Goal: Task Accomplishment & Management: Complete application form

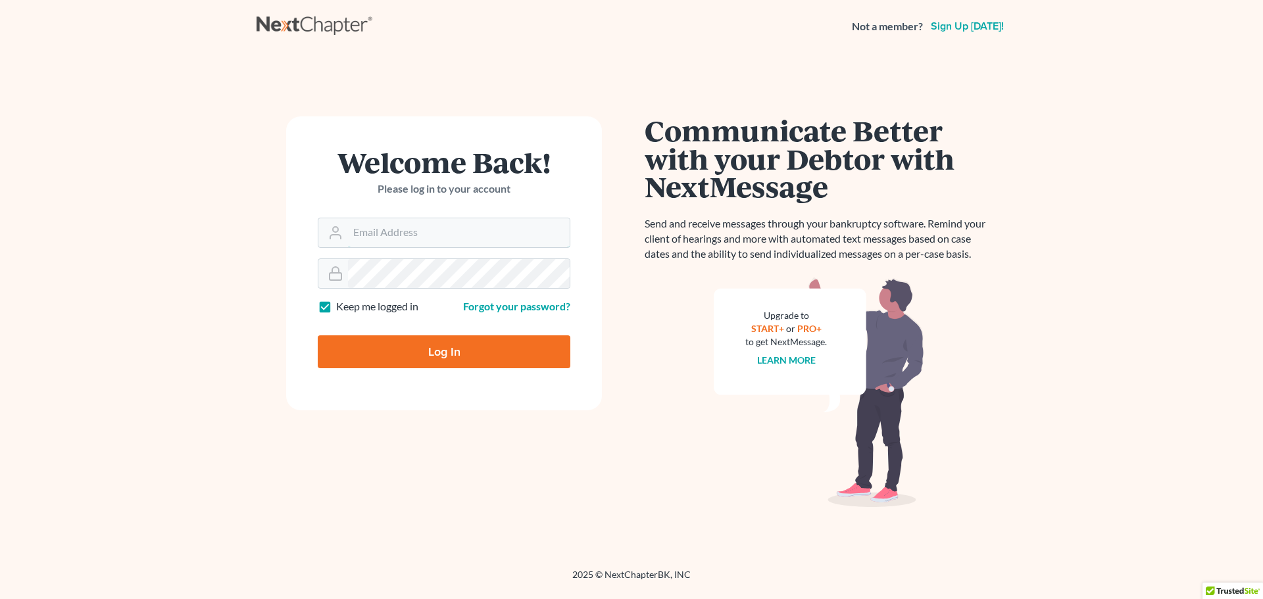
type input "info@klrassociates.com"
click at [450, 349] on input "Log In" at bounding box center [444, 351] width 253 height 33
type input "Thinking..."
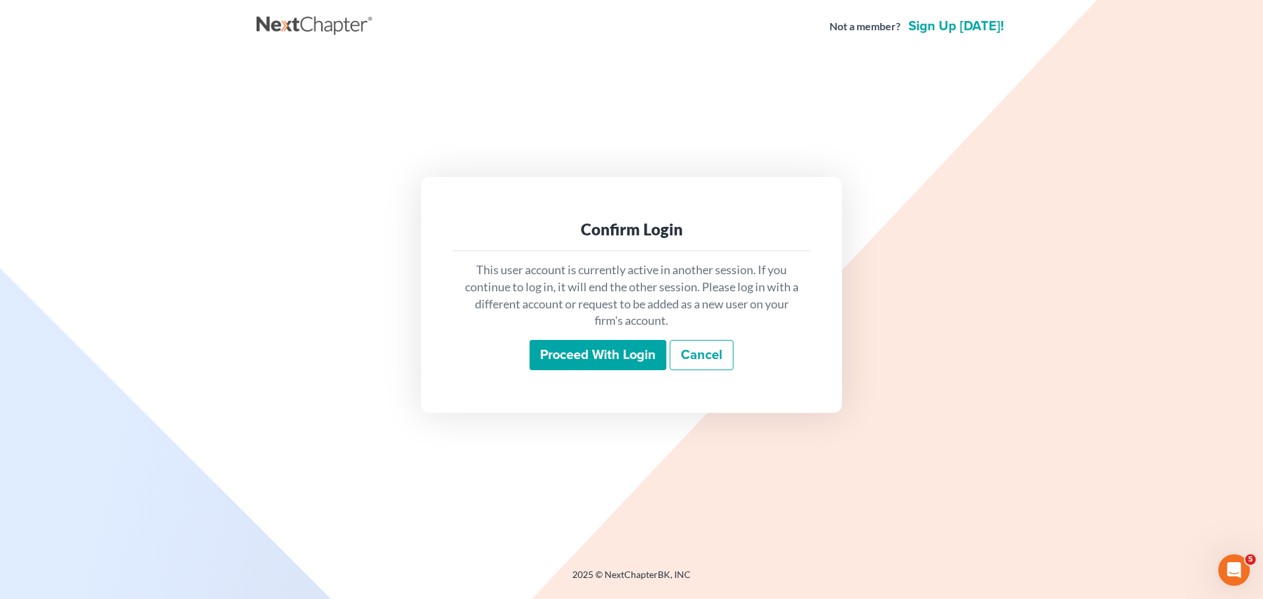
click at [609, 367] on input "Proceed with login" at bounding box center [597, 355] width 137 height 30
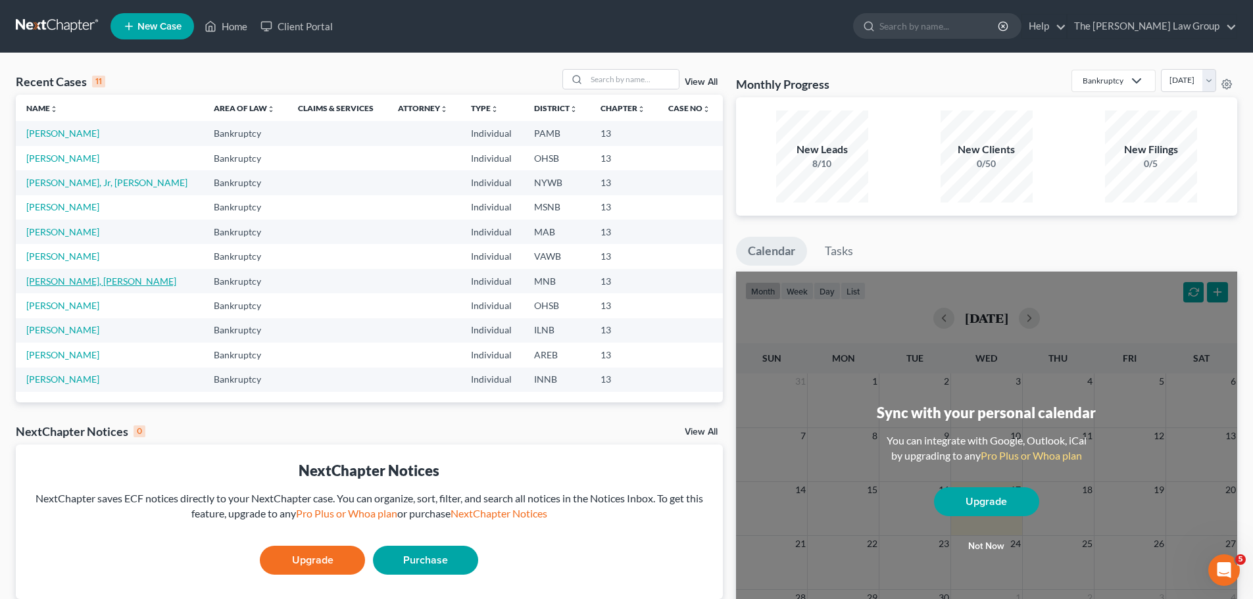
click at [72, 283] on link "[PERSON_NAME], [PERSON_NAME]" at bounding box center [101, 281] width 150 height 11
select select "10"
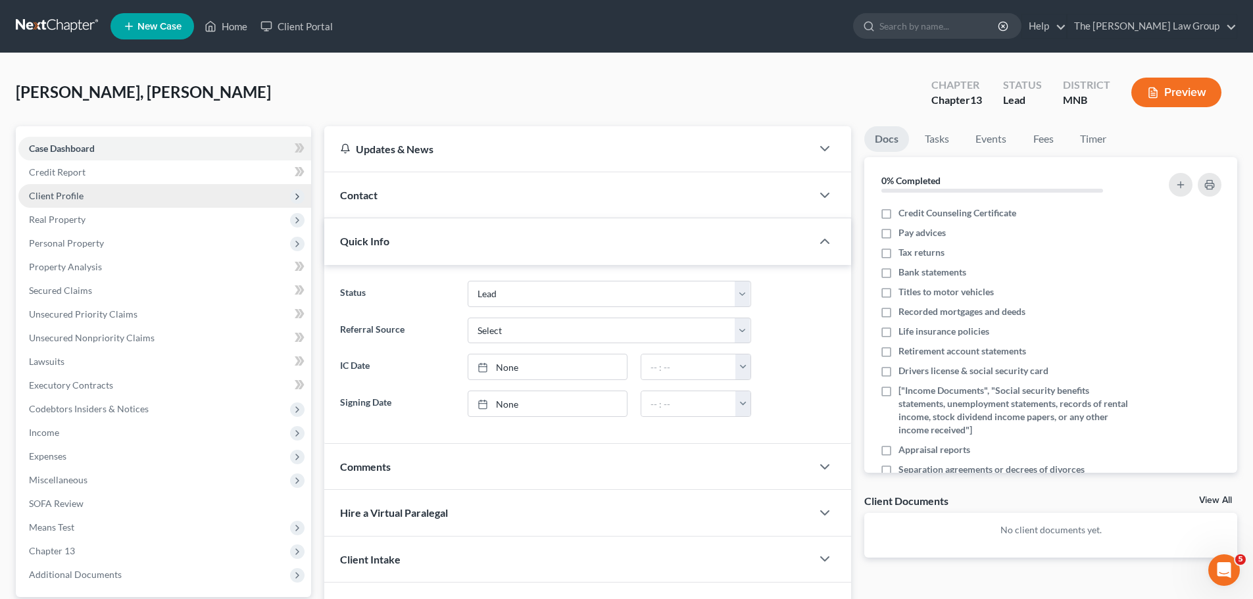
click at [70, 192] on span "Client Profile" at bounding box center [56, 195] width 55 height 11
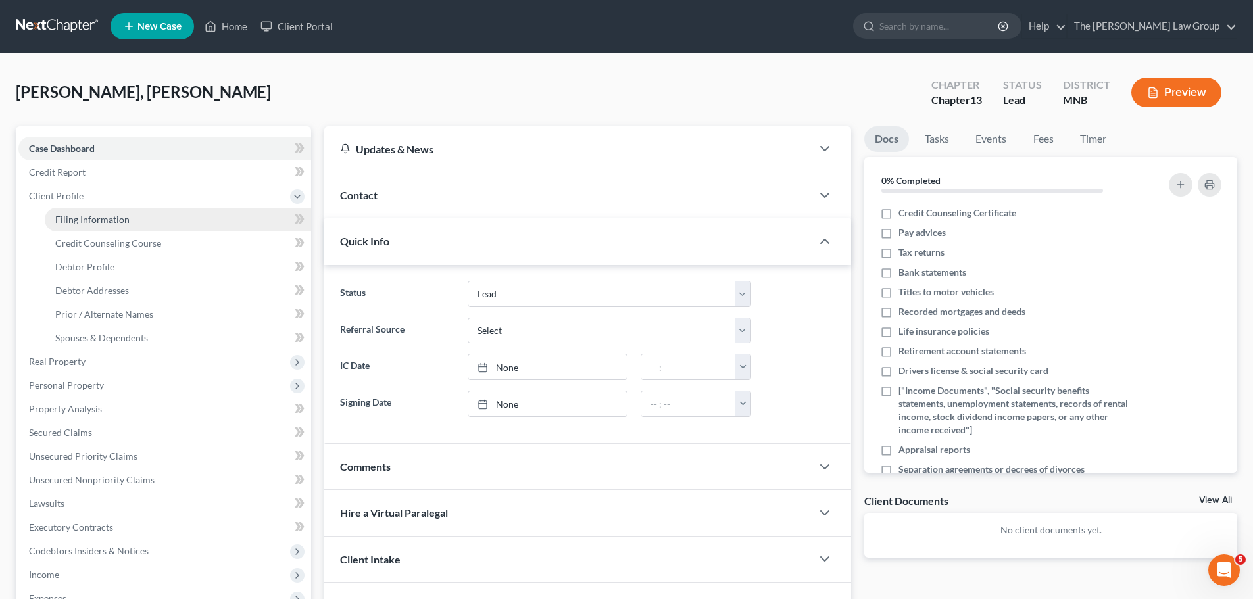
click at [114, 212] on link "Filing Information" at bounding box center [178, 220] width 266 height 24
select select "1"
select select "0"
select select "3"
select select "24"
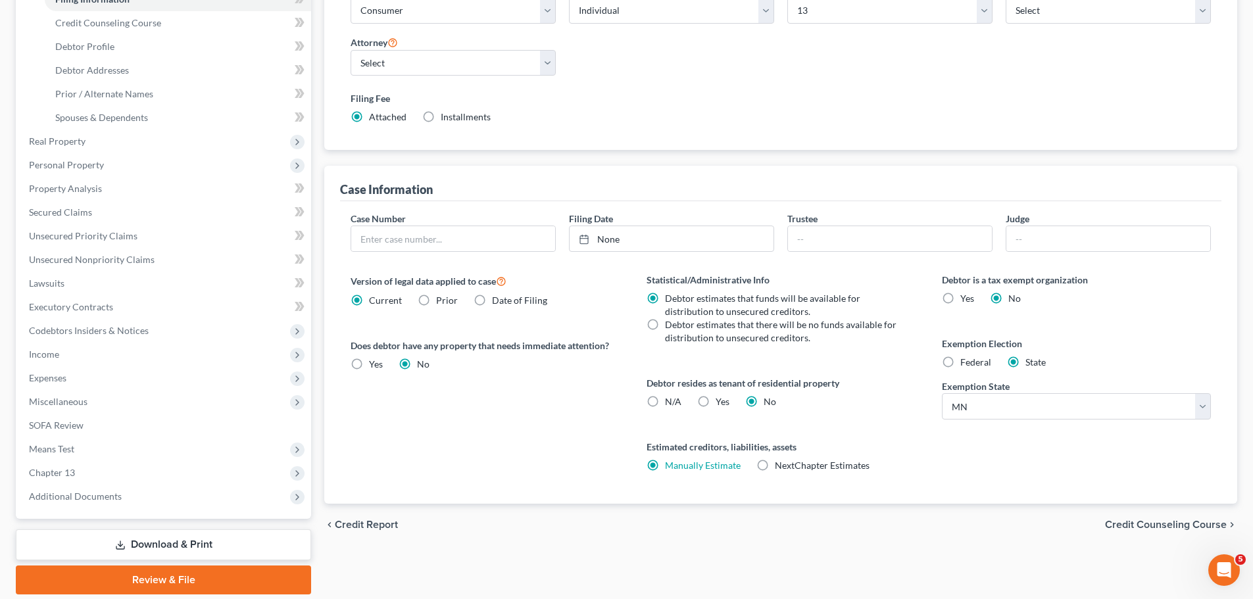
scroll to position [266, 0]
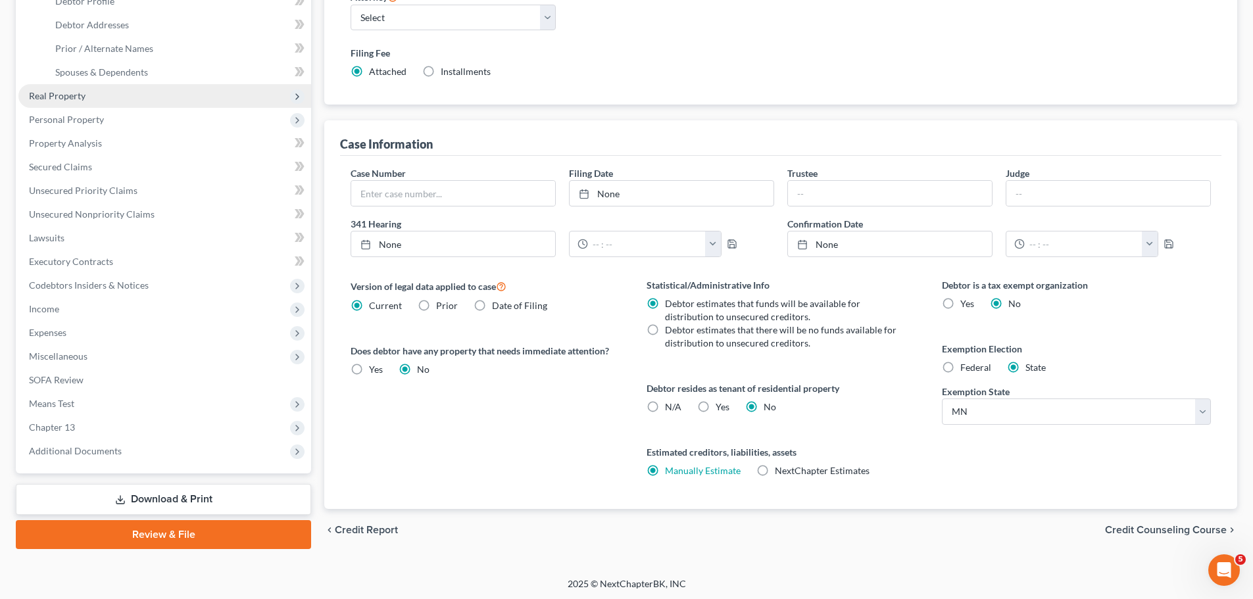
click at [76, 101] on span "Real Property" at bounding box center [164, 96] width 293 height 24
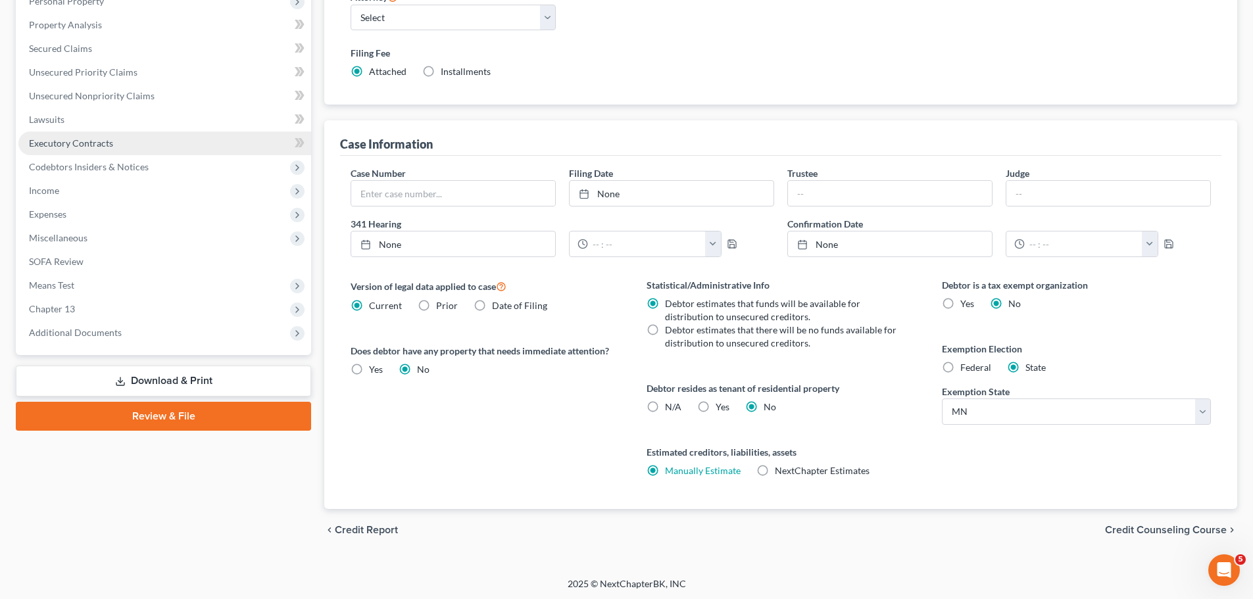
scroll to position [0, 0]
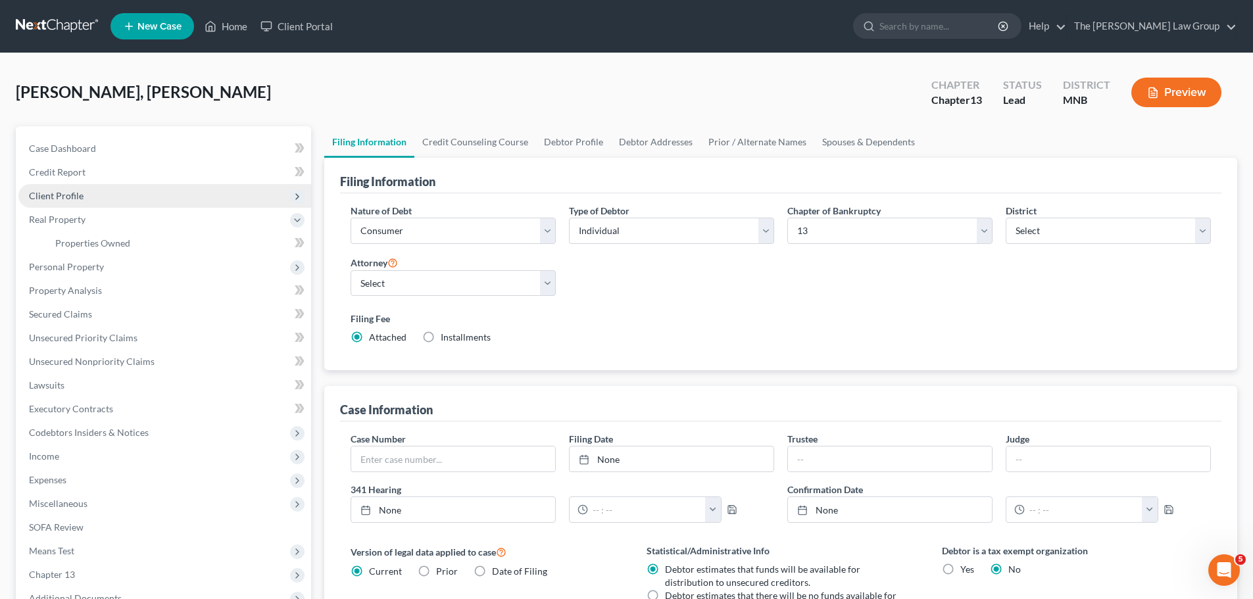
click at [61, 192] on span "Client Profile" at bounding box center [56, 195] width 55 height 11
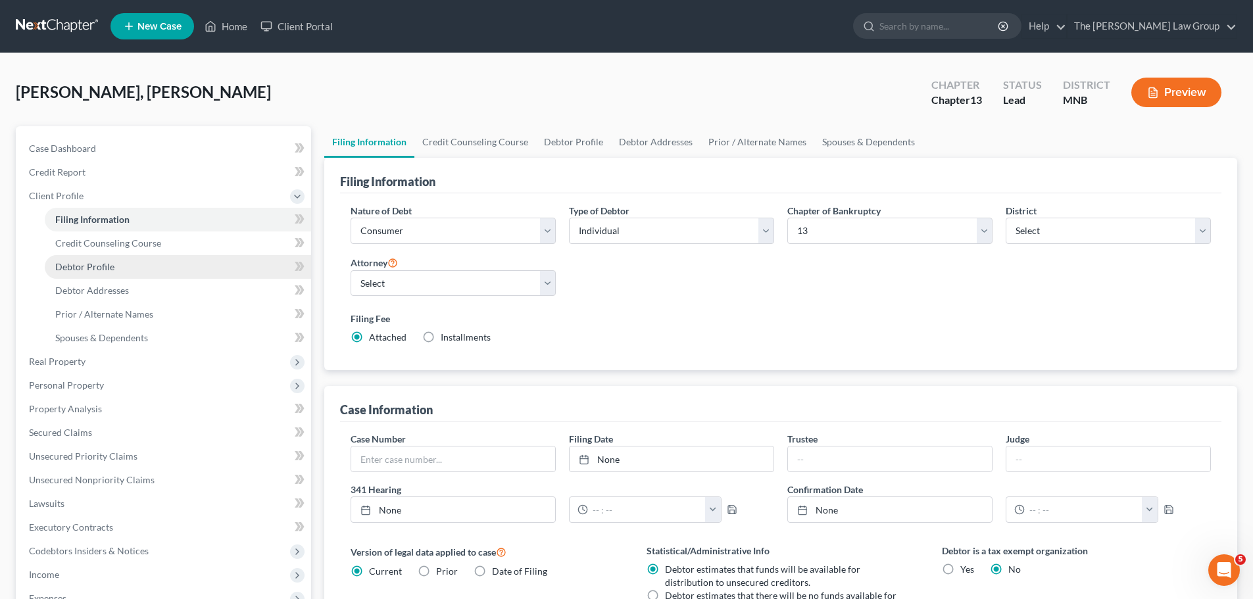
click at [114, 263] on link "Debtor Profile" at bounding box center [178, 267] width 266 height 24
select select "0"
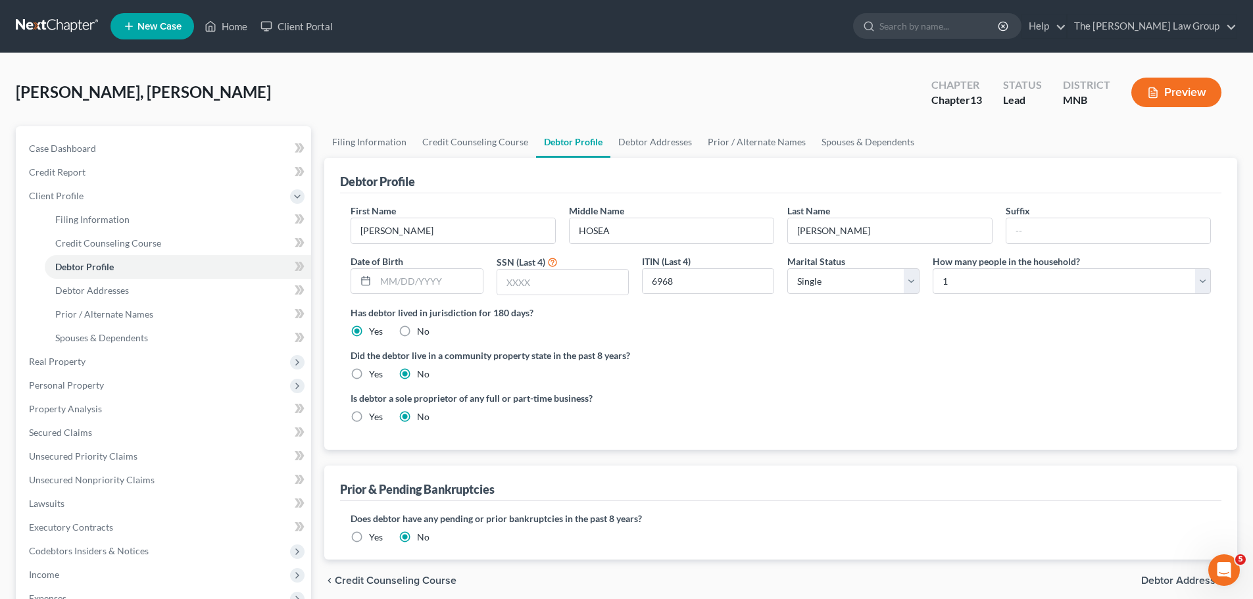
radio input "true"
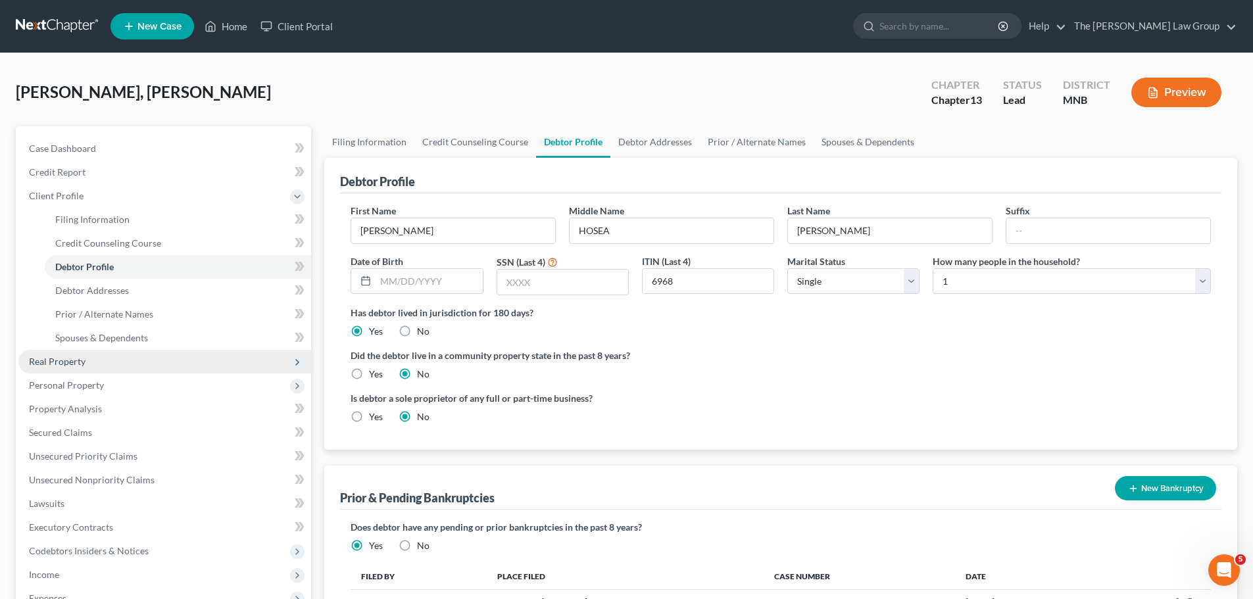
click at [66, 356] on span "Real Property" at bounding box center [57, 361] width 57 height 11
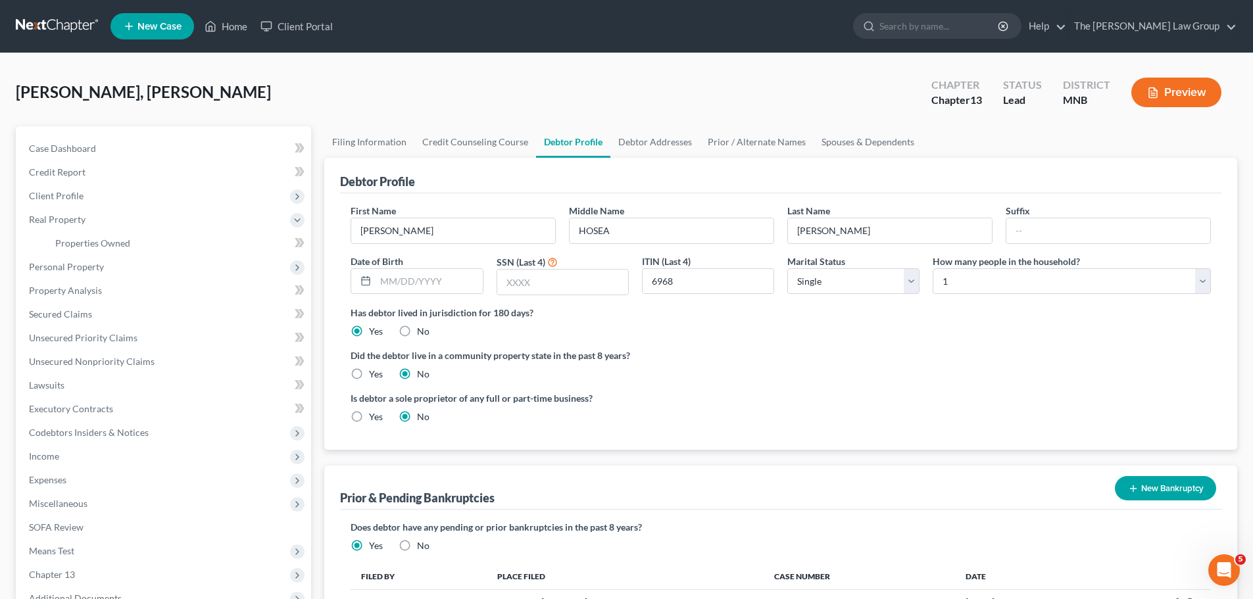
click at [700, 339] on ng-include "First Name [PERSON_NAME] Middle Name [PERSON_NAME] Last Name [PERSON_NAME] Suff…" at bounding box center [780, 319] width 860 height 230
click at [101, 237] on span "Properties Owned" at bounding box center [92, 242] width 75 height 11
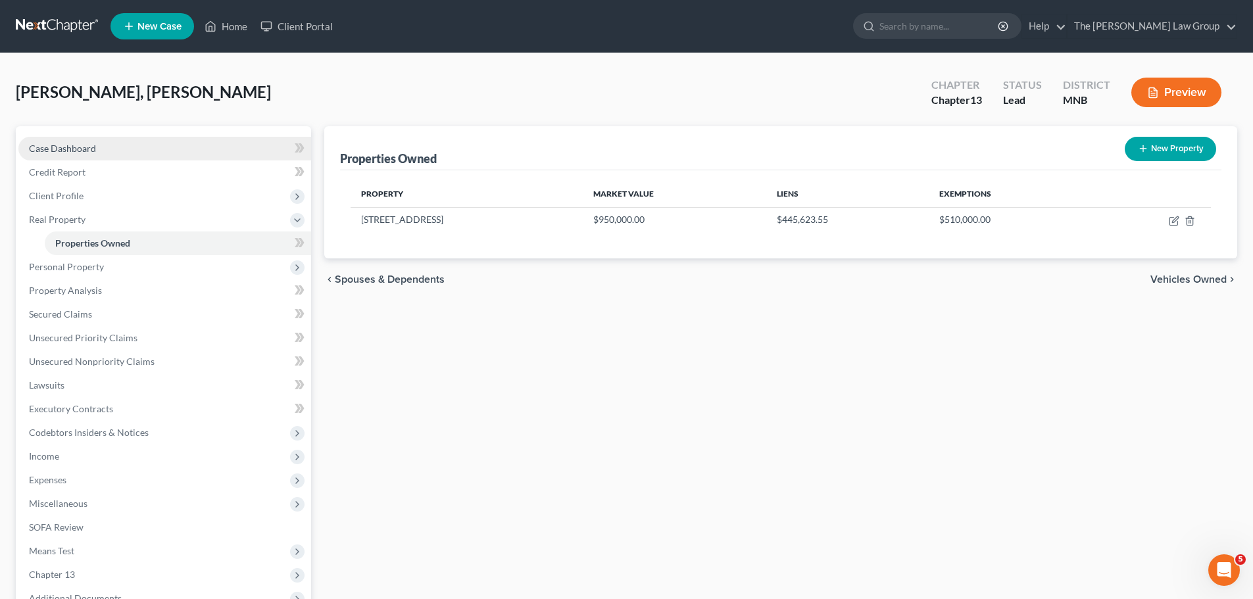
click at [73, 145] on span "Case Dashboard" at bounding box center [62, 148] width 67 height 11
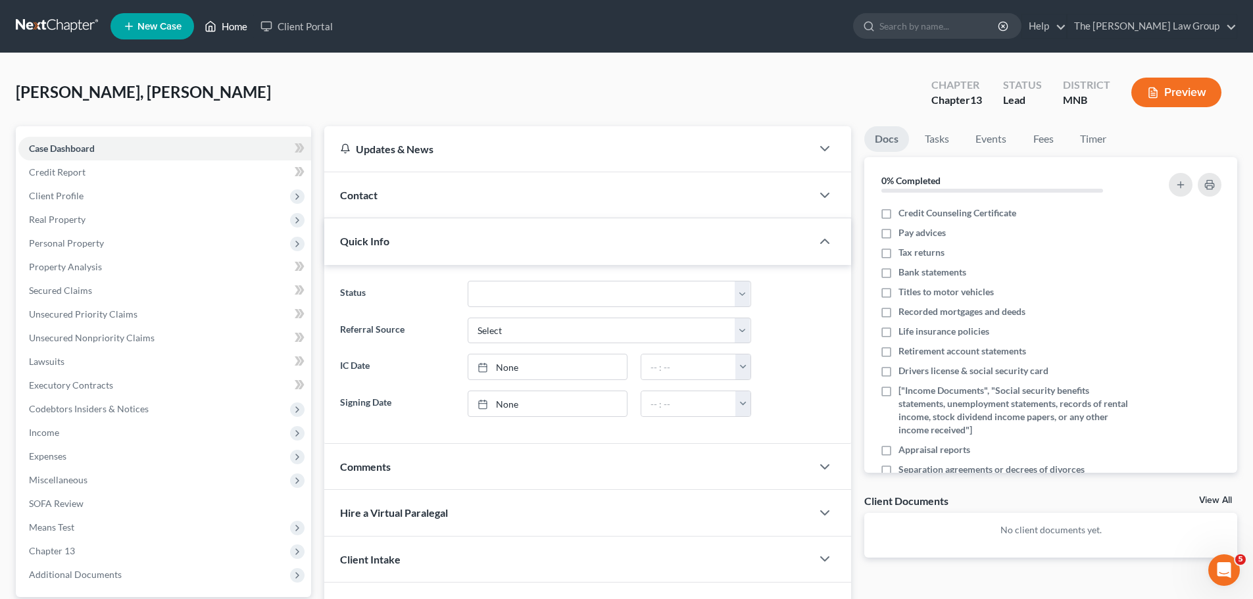
click at [226, 26] on link "Home" at bounding box center [226, 26] width 56 height 24
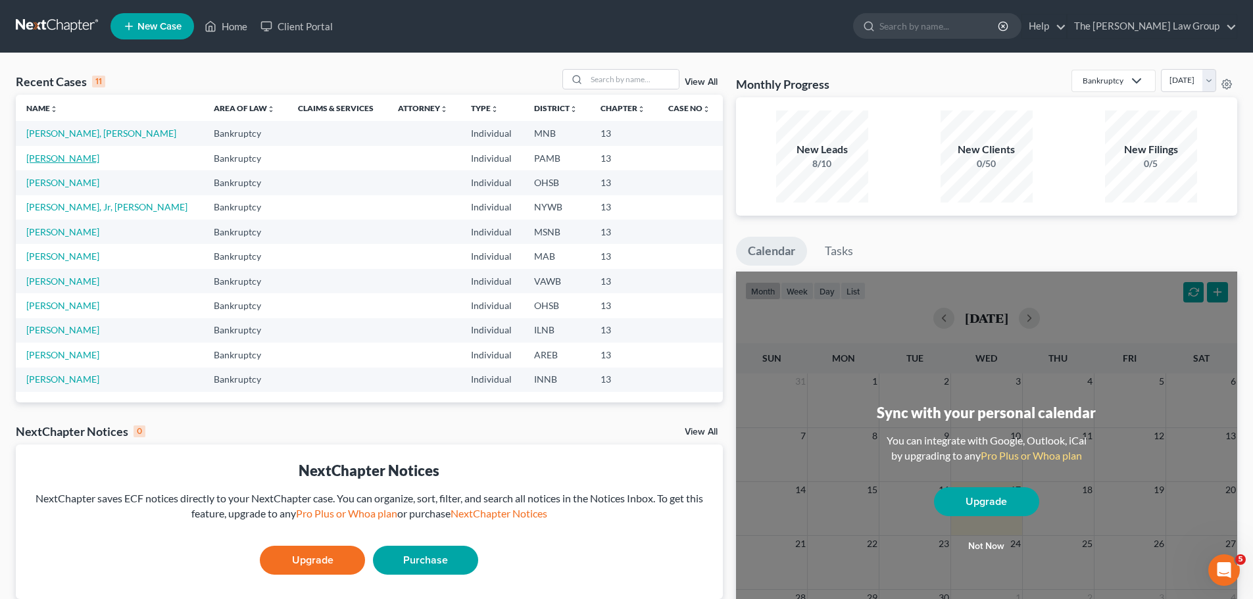
click at [59, 160] on link "[PERSON_NAME]" at bounding box center [62, 158] width 73 height 11
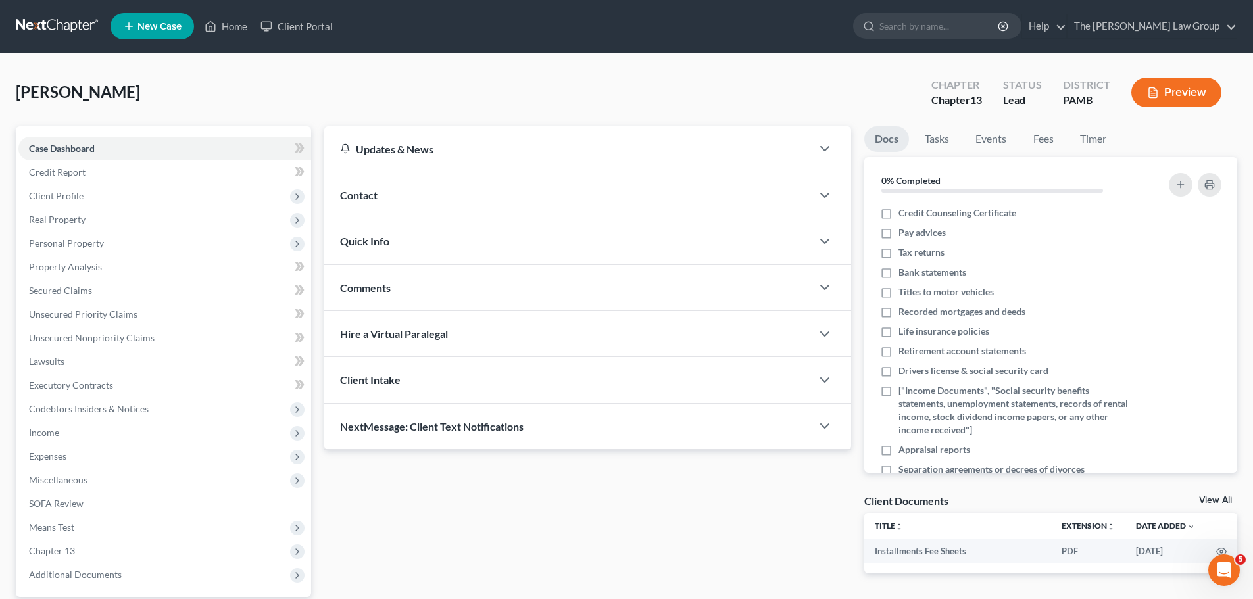
click at [364, 196] on span "Contact" at bounding box center [358, 195] width 37 height 12
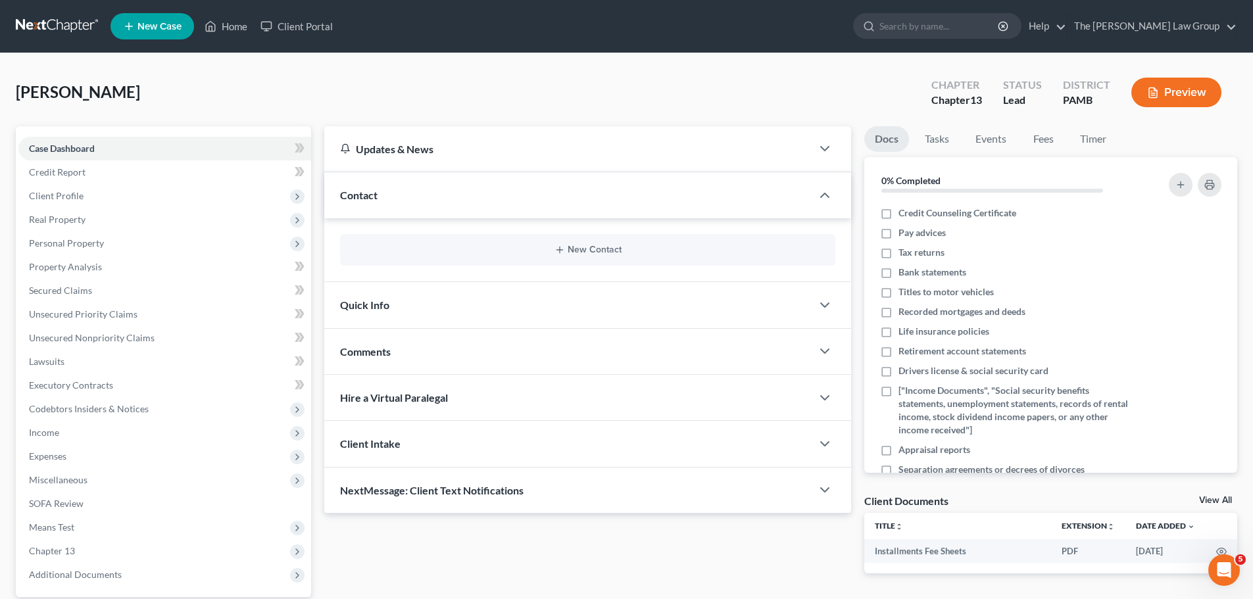
click at [364, 196] on span "Contact" at bounding box center [358, 195] width 37 height 12
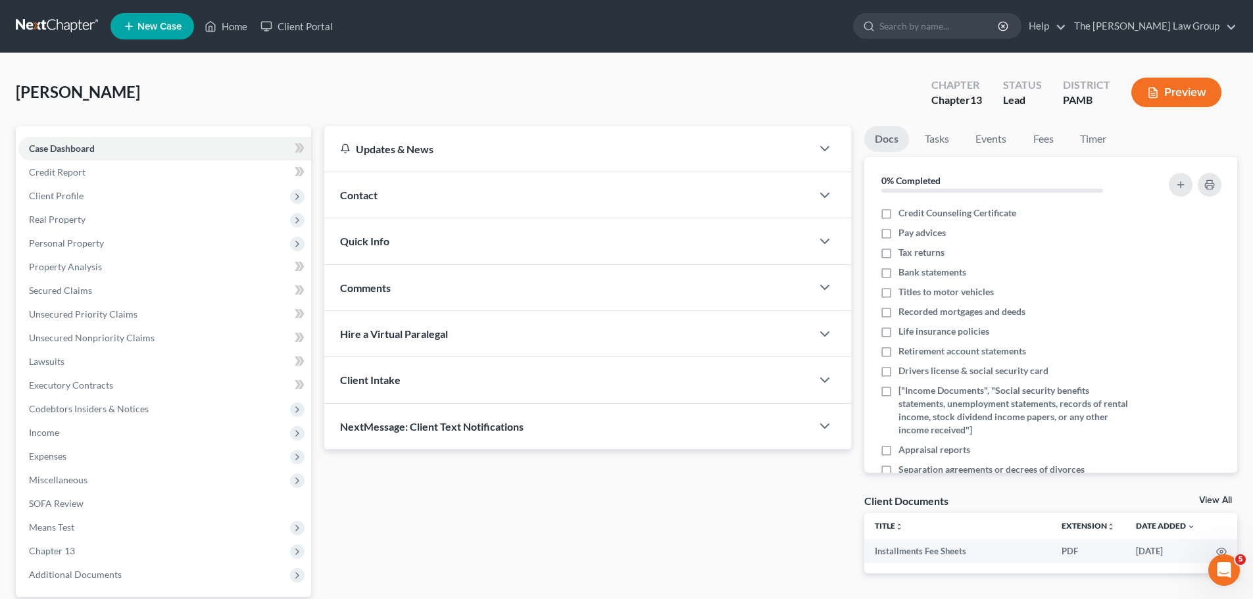
click at [365, 230] on div "Quick Info" at bounding box center [567, 240] width 487 height 45
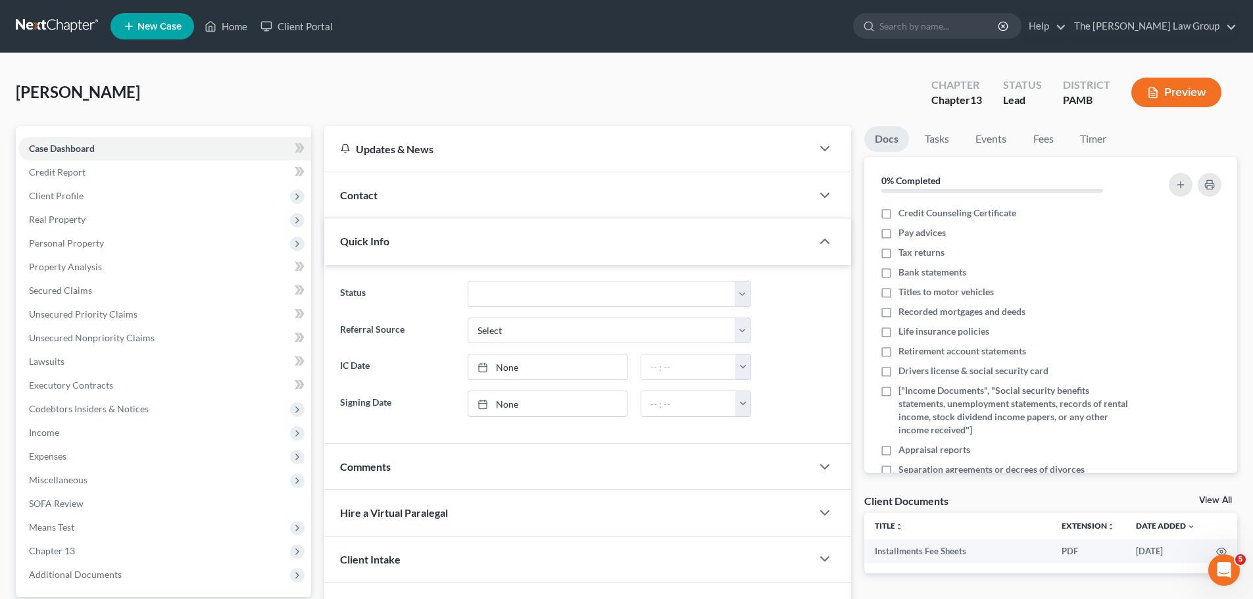
click at [365, 230] on div "Quick Info" at bounding box center [567, 240] width 487 height 45
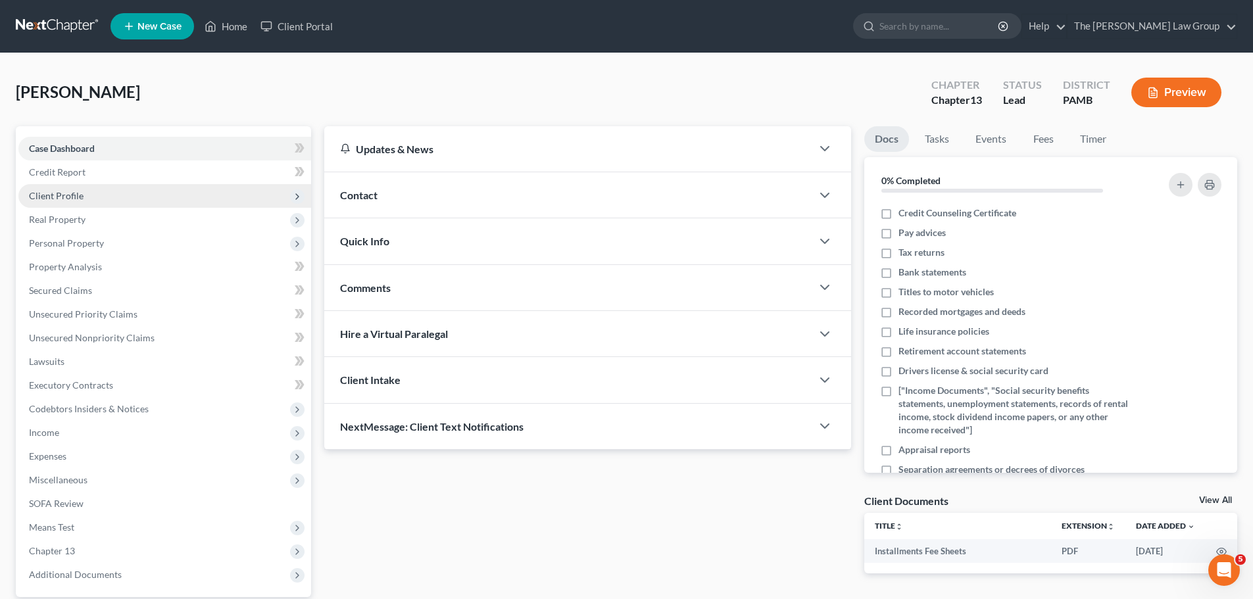
click at [76, 201] on span "Client Profile" at bounding box center [164, 196] width 293 height 24
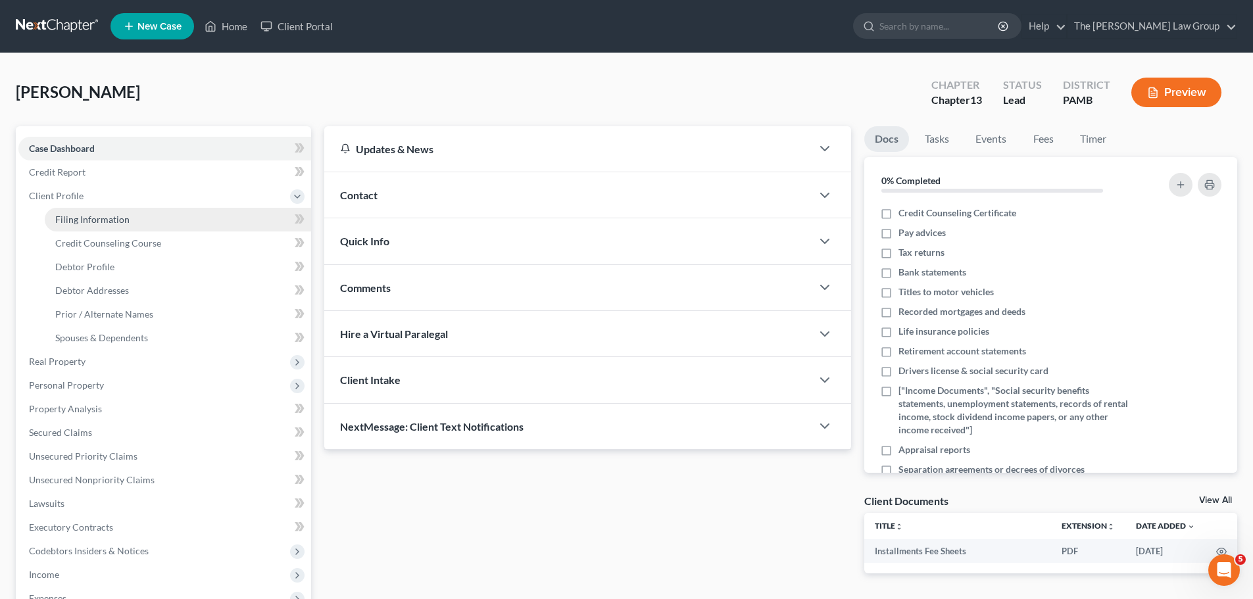
click at [85, 220] on span "Filing Information" at bounding box center [92, 219] width 74 height 11
select select "1"
select select "0"
select select "3"
select select "68"
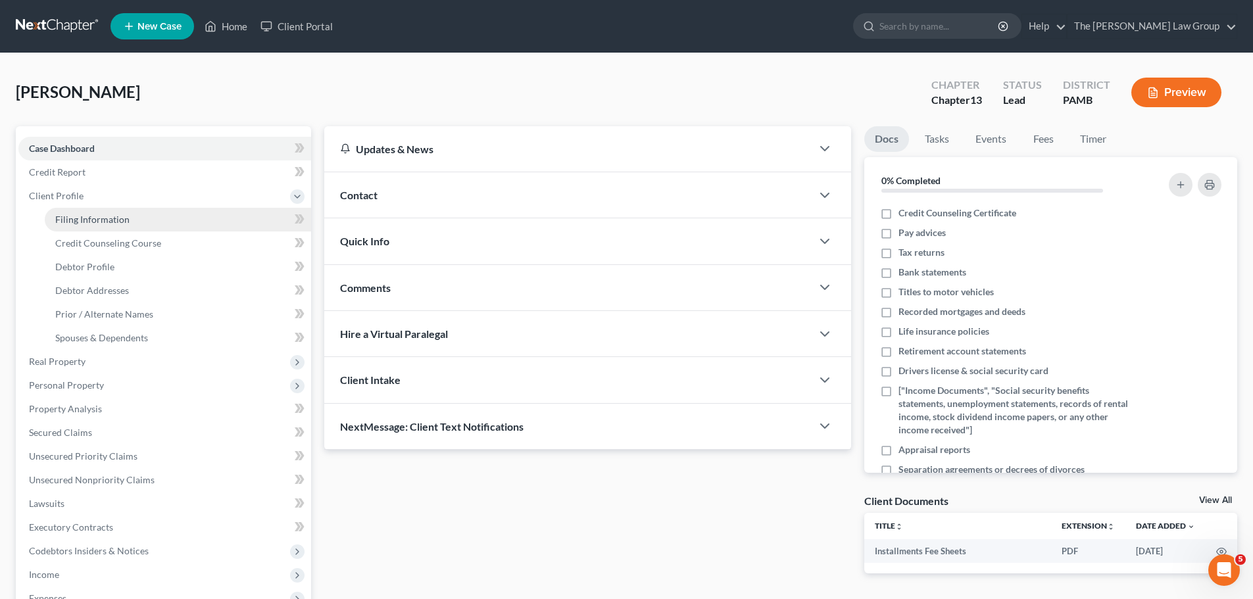
select select "39"
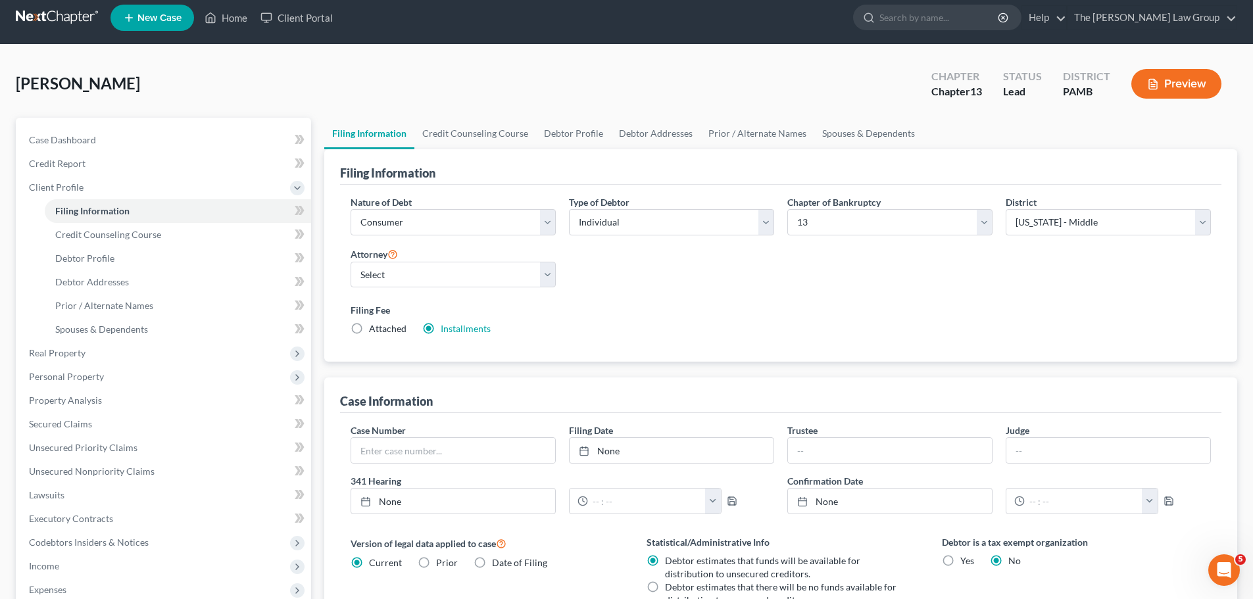
scroll to position [5, 0]
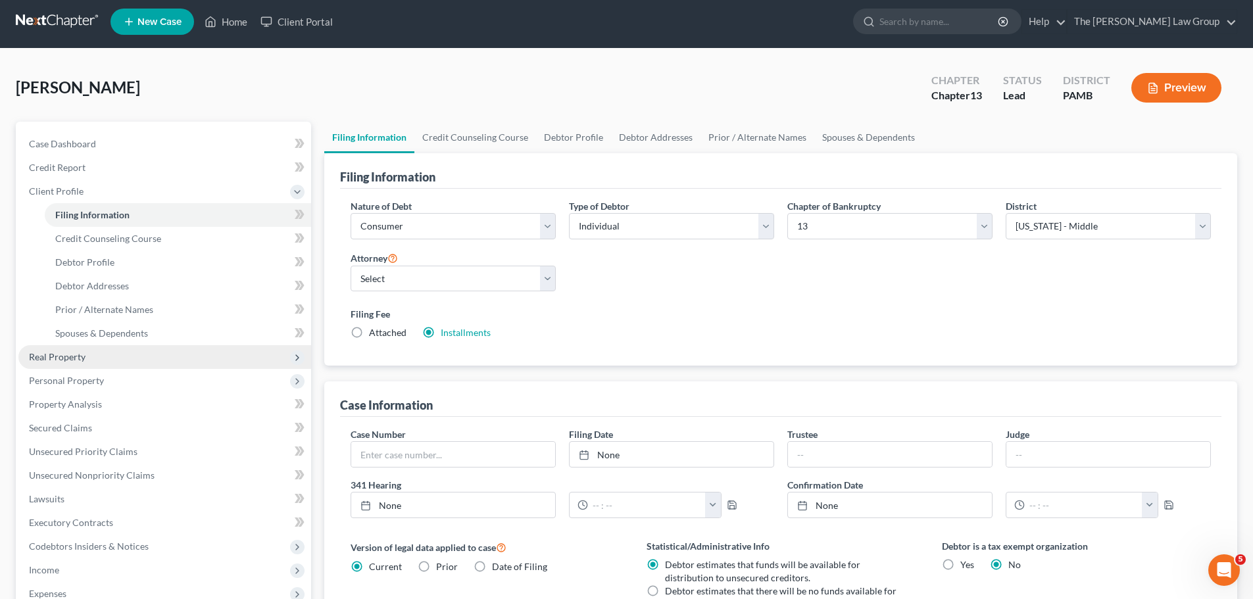
click at [71, 362] on span "Real Property" at bounding box center [57, 356] width 57 height 11
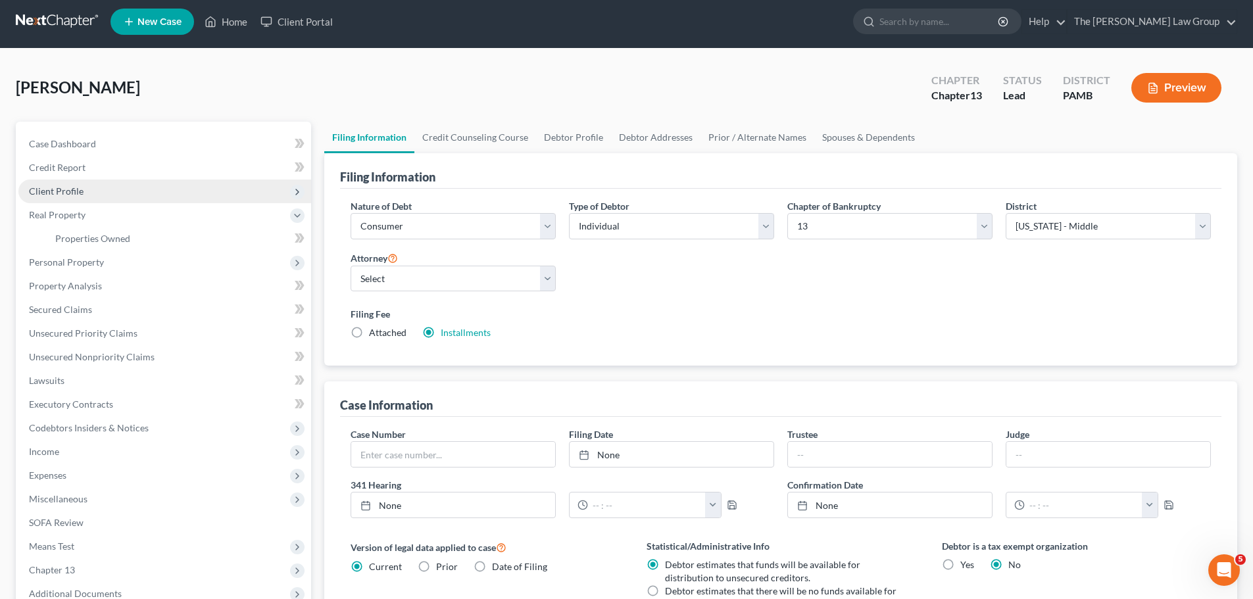
click at [84, 193] on span "Client Profile" at bounding box center [164, 192] width 293 height 24
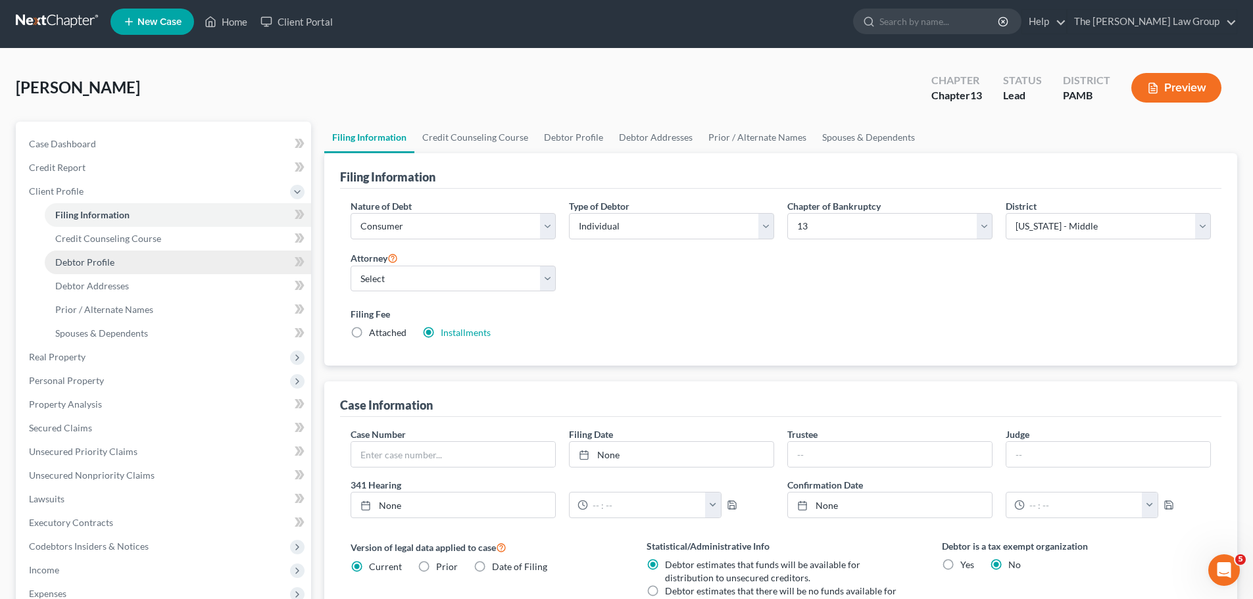
click at [101, 267] on span "Debtor Profile" at bounding box center [84, 261] width 59 height 11
select select "0"
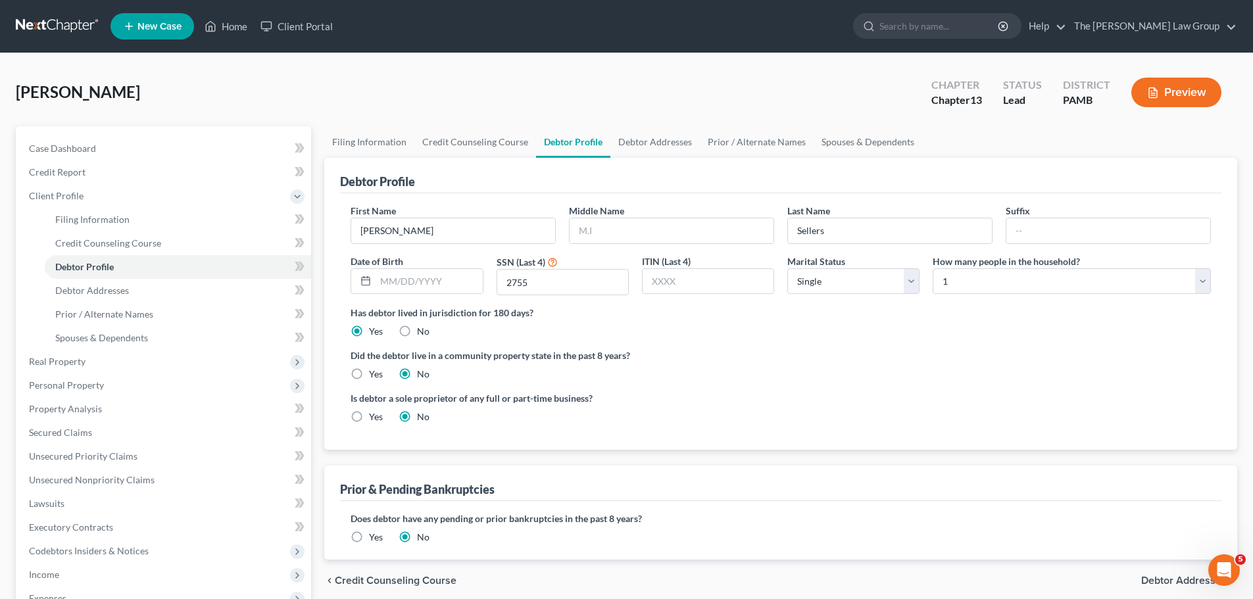
click at [741, 385] on ng-include "First Name [PERSON_NAME] Middle Name Last Name Sellers Suffix Date of Birth SSN…" at bounding box center [780, 319] width 860 height 230
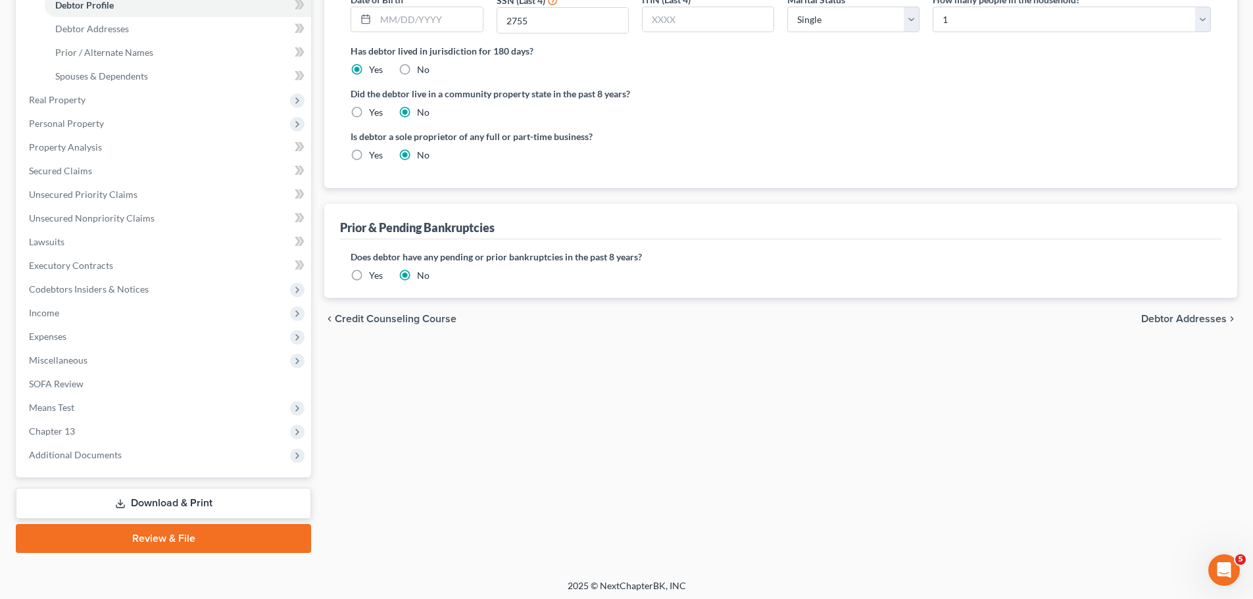
scroll to position [3, 0]
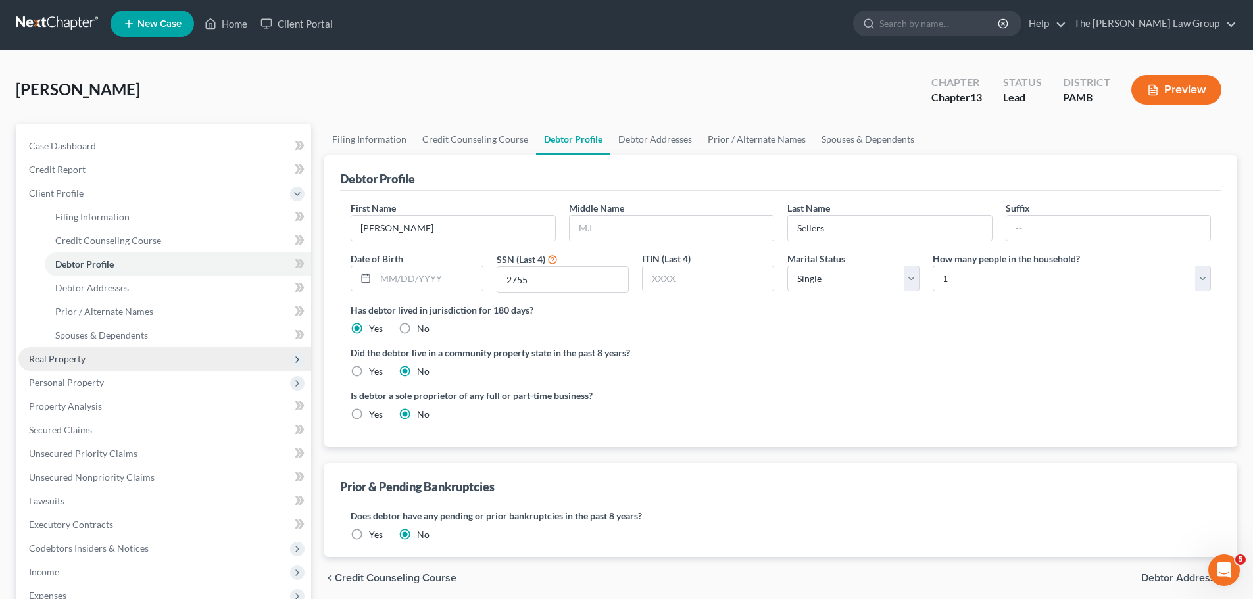
click at [66, 360] on span "Real Property" at bounding box center [57, 358] width 57 height 11
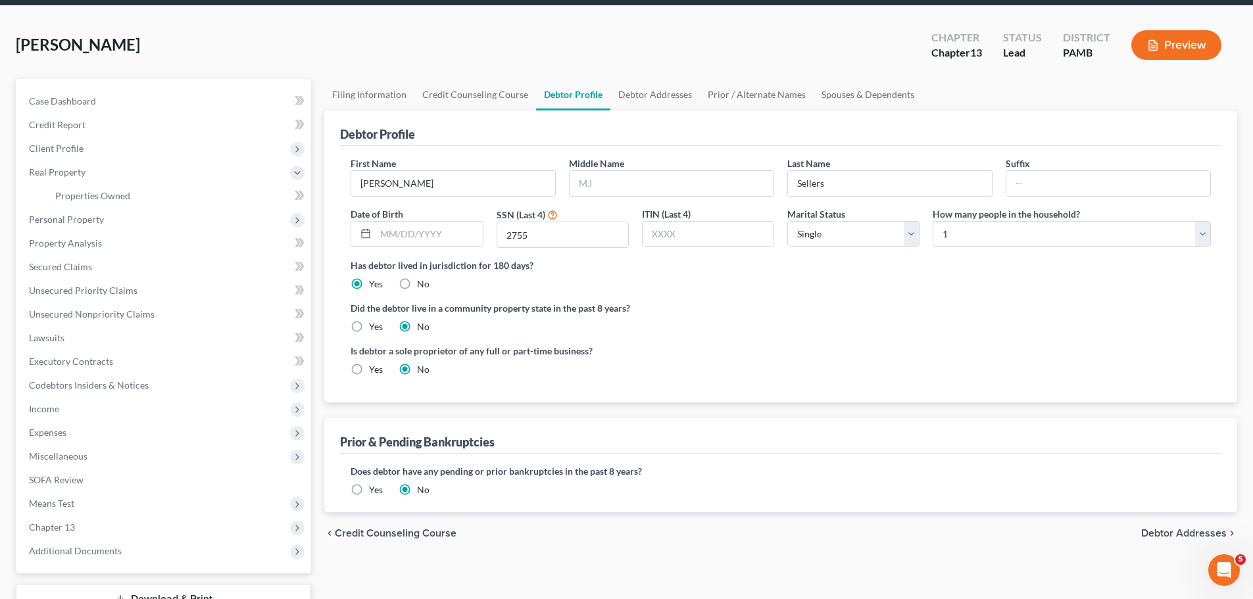
scroll to position [16, 0]
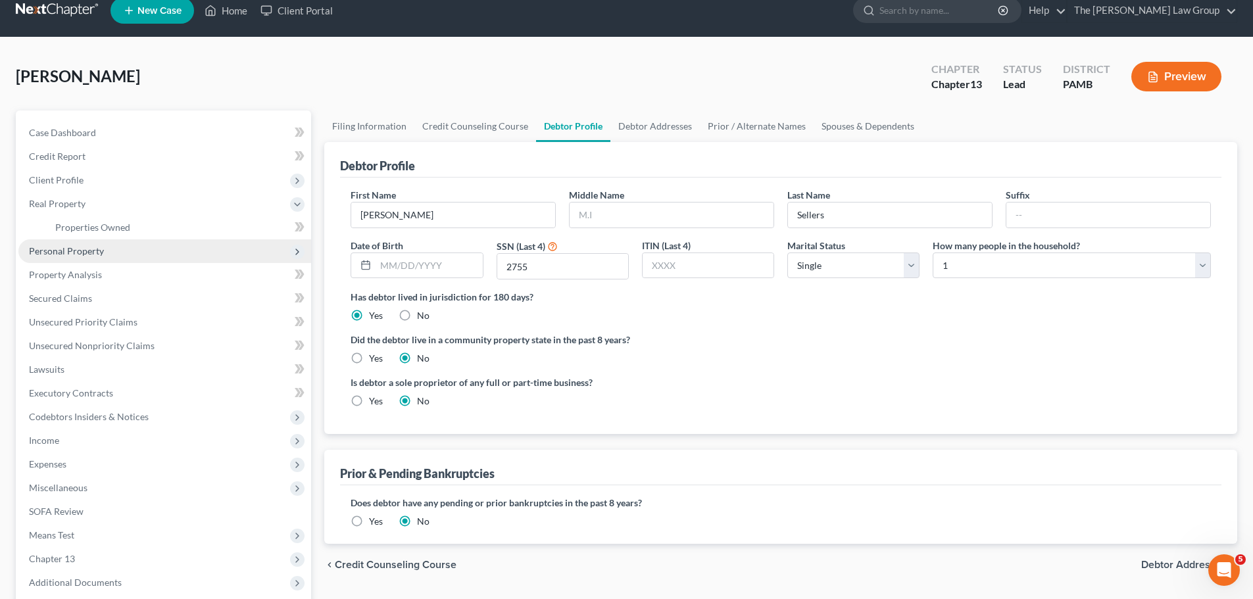
click at [73, 251] on span "Personal Property" at bounding box center [66, 250] width 75 height 11
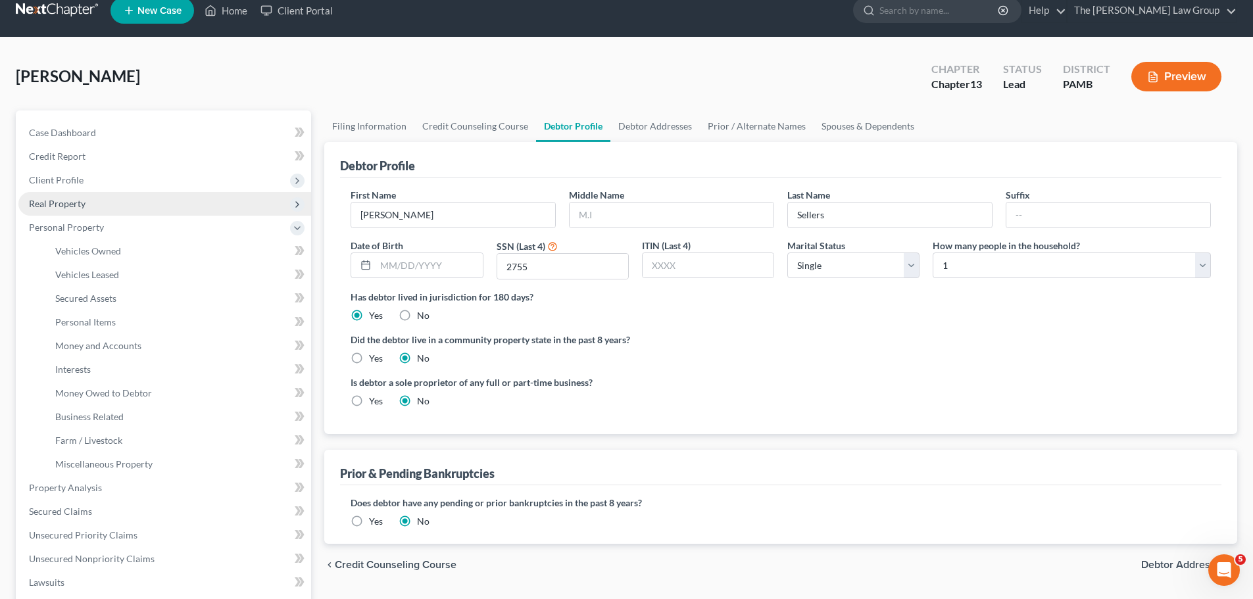
click at [80, 204] on span "Real Property" at bounding box center [57, 203] width 57 height 11
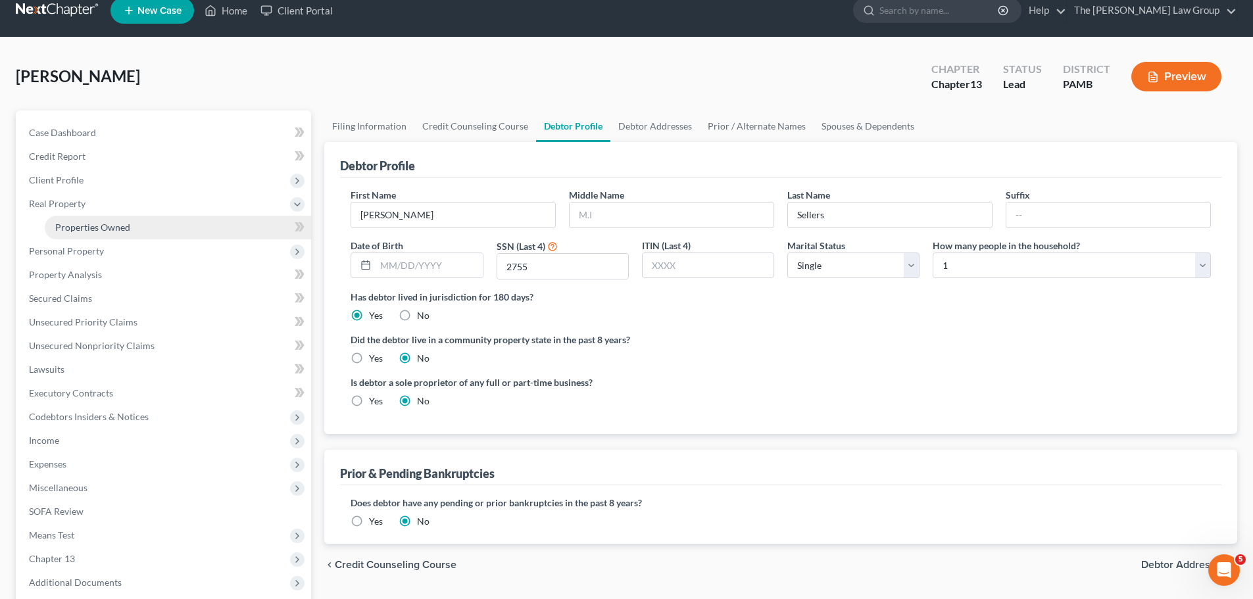
click at [96, 223] on span "Properties Owned" at bounding box center [92, 227] width 75 height 11
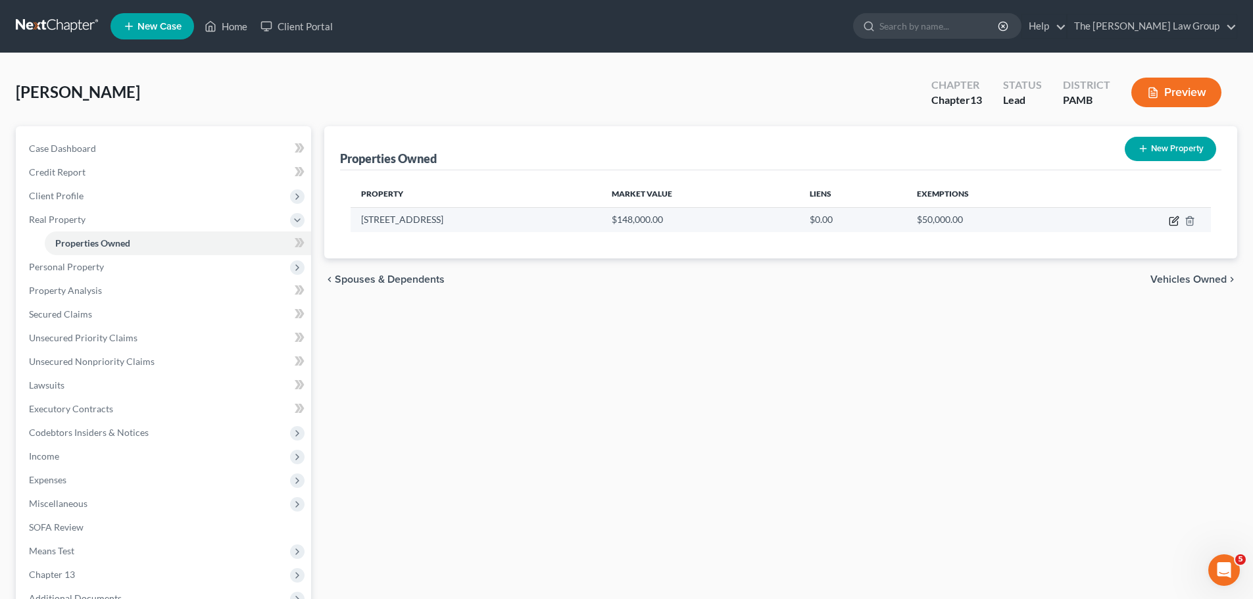
click at [1170, 224] on icon "button" at bounding box center [1173, 222] width 8 height 8
select select "39"
select select "0"
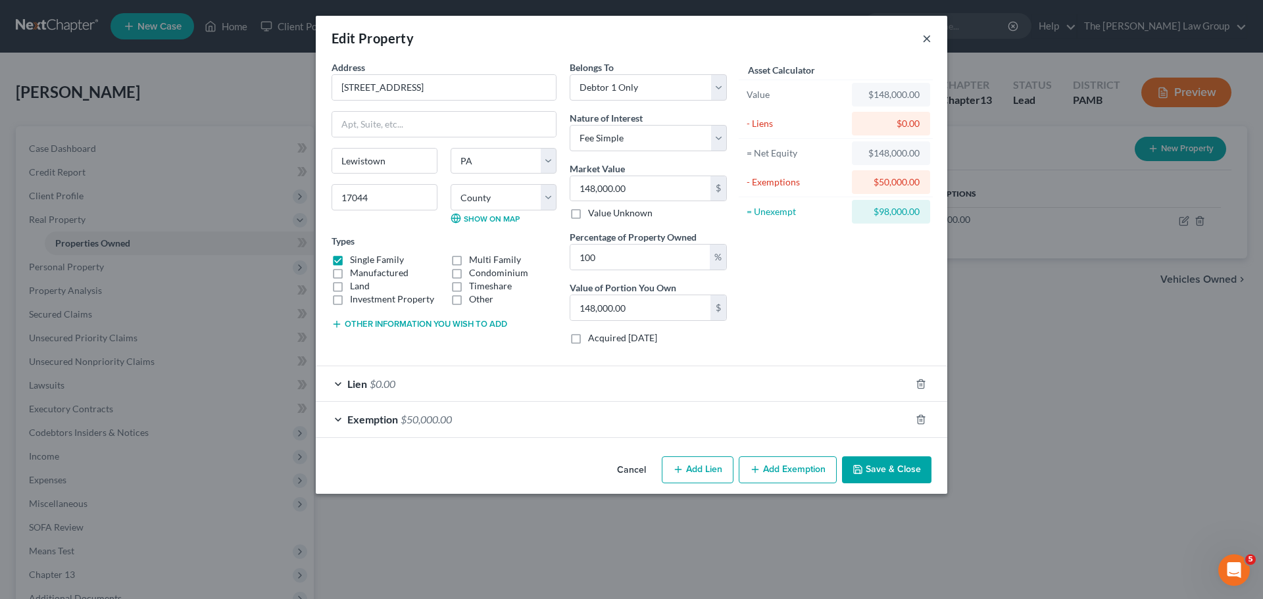
click at [930, 35] on button "×" at bounding box center [926, 38] width 9 height 16
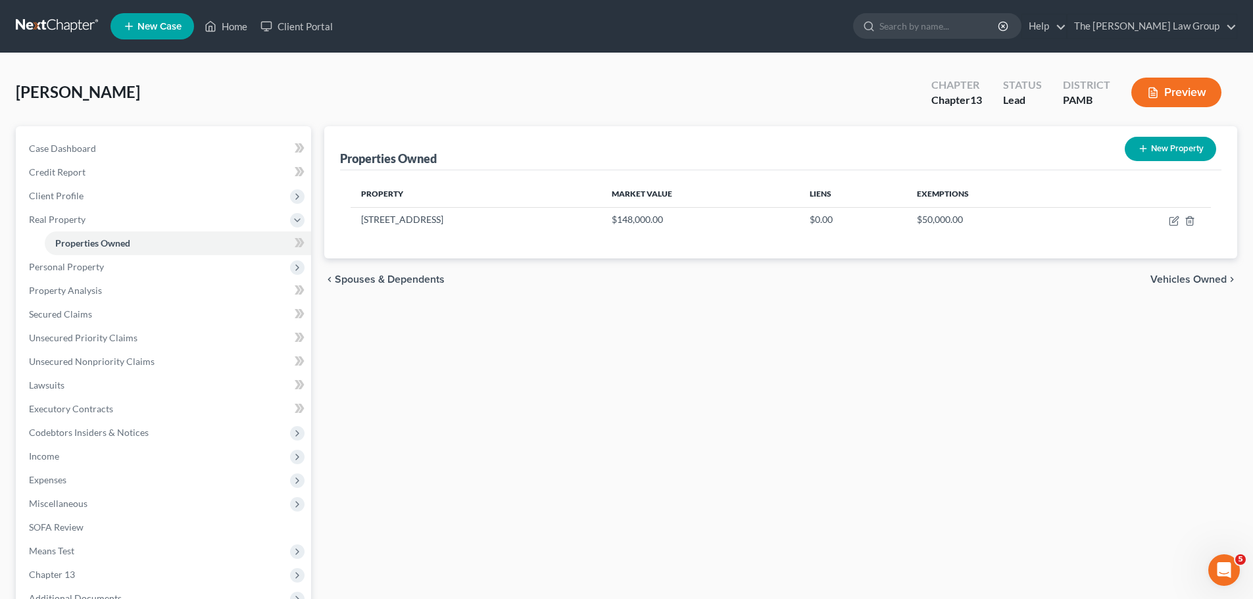
click at [1065, 93] on div "PAMB" at bounding box center [1086, 100] width 47 height 15
click at [1166, 93] on button "Preview" at bounding box center [1176, 93] width 90 height 30
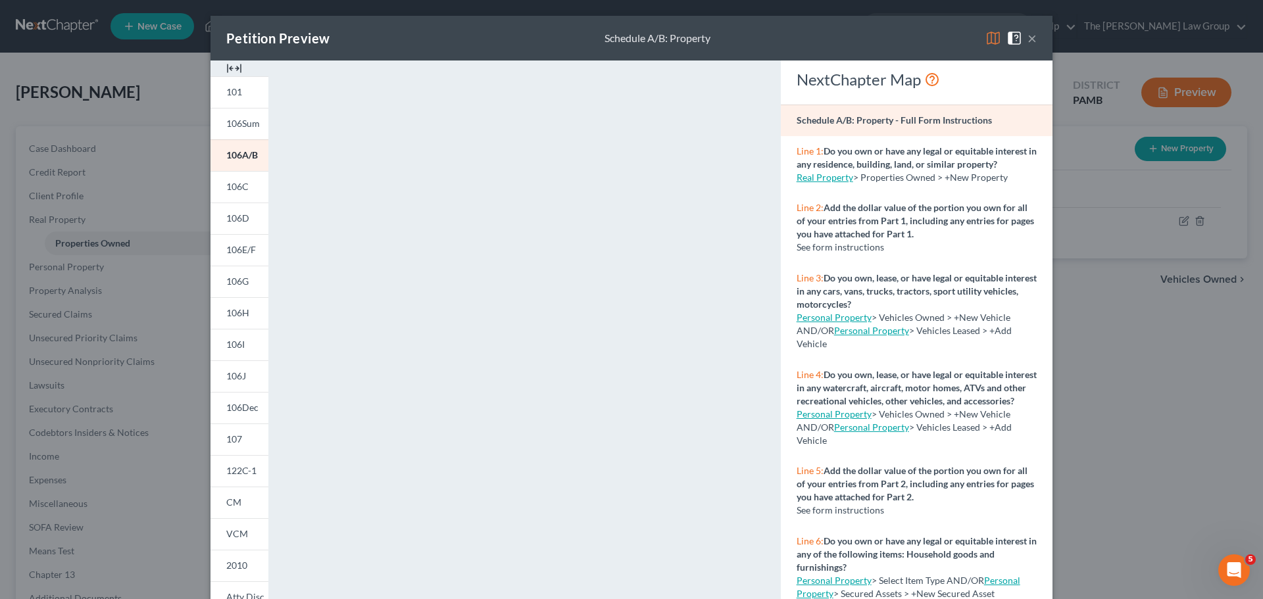
click at [1027, 39] on button "×" at bounding box center [1031, 38] width 9 height 16
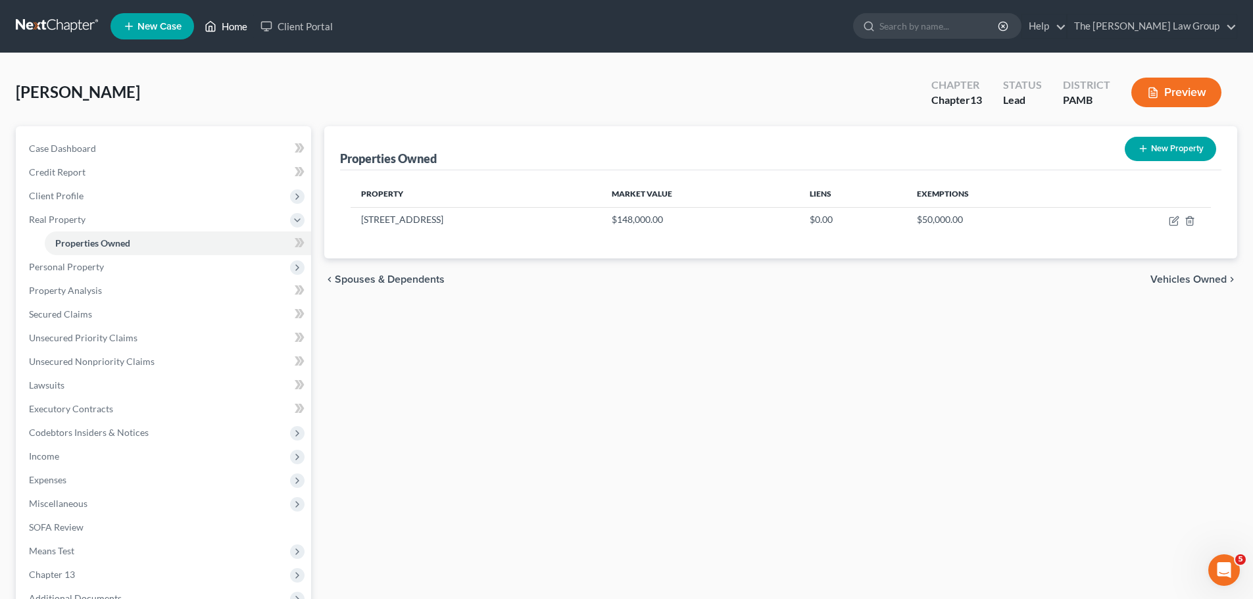
click at [228, 24] on link "Home" at bounding box center [226, 26] width 56 height 24
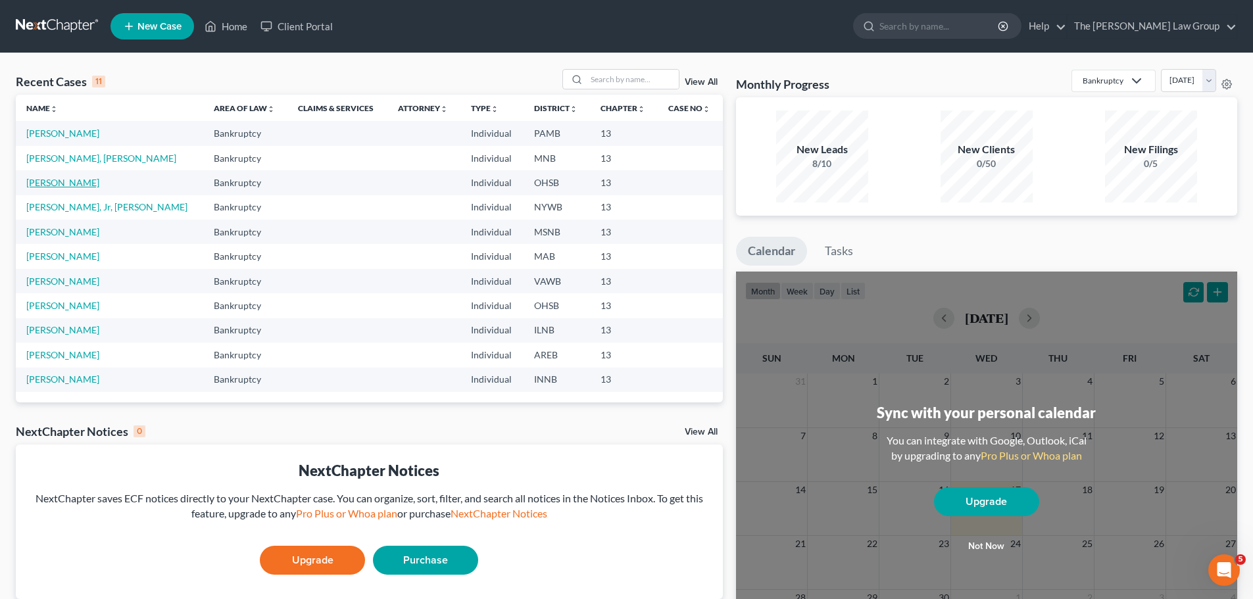
click at [74, 183] on link "[PERSON_NAME]" at bounding box center [62, 182] width 73 height 11
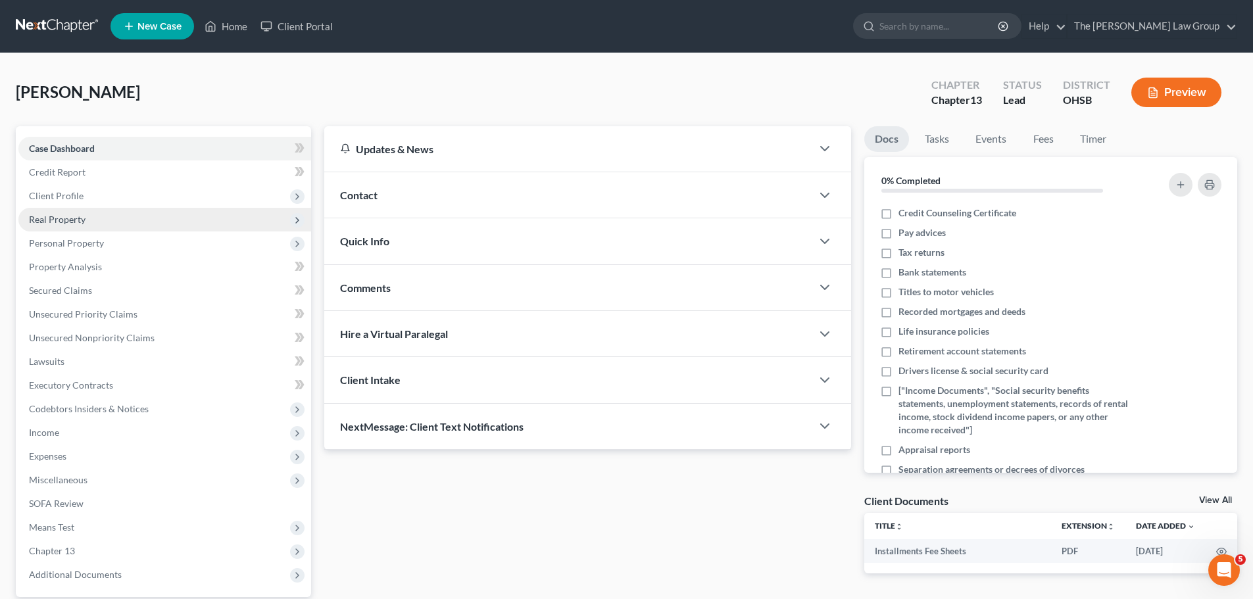
click at [60, 224] on span "Real Property" at bounding box center [57, 219] width 57 height 11
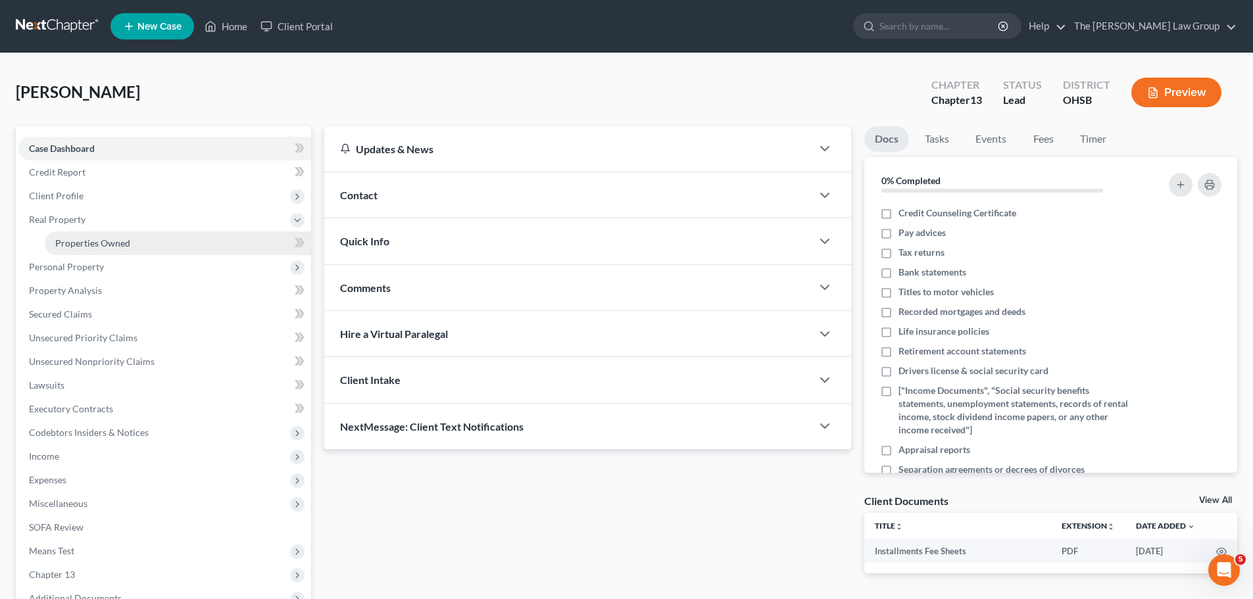
click at [64, 249] on link "Properties Owned" at bounding box center [178, 243] width 266 height 24
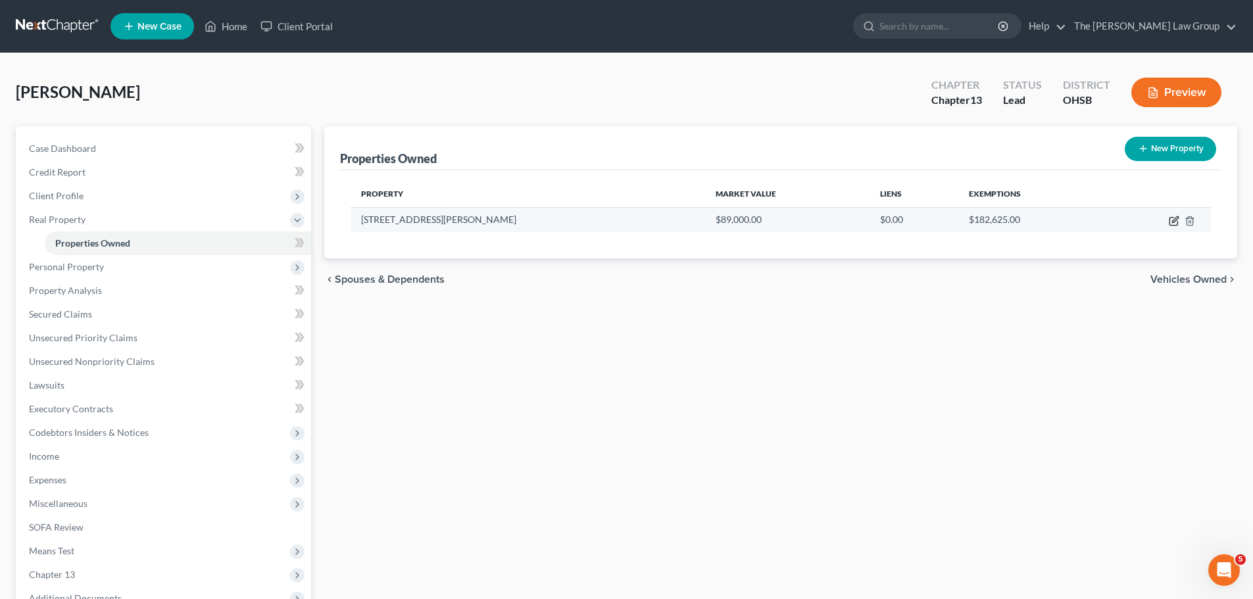
click at [1171, 221] on icon "button" at bounding box center [1174, 221] width 11 height 11
select select "36"
select select "0"
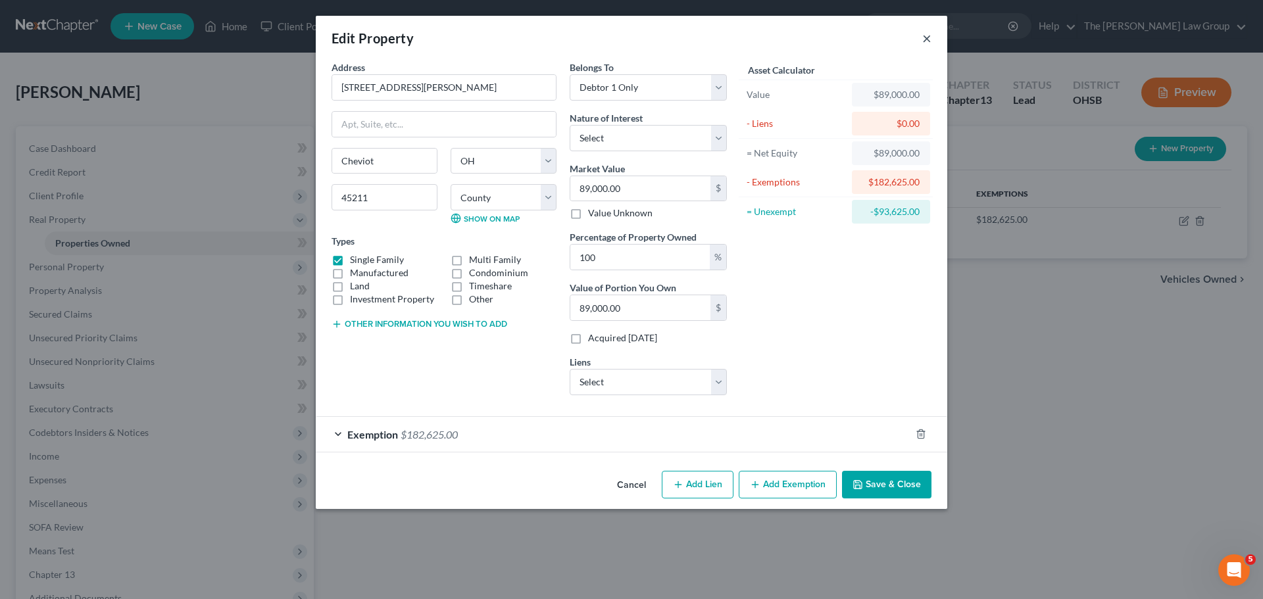
click at [929, 39] on button "×" at bounding box center [926, 38] width 9 height 16
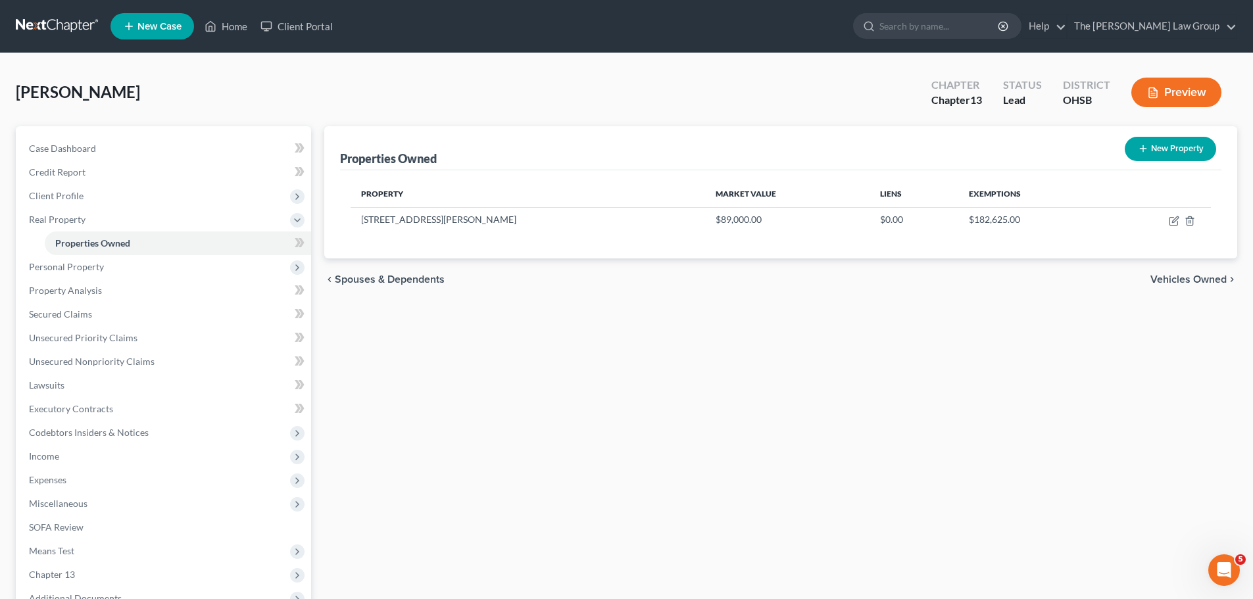
click at [1169, 91] on button "Preview" at bounding box center [1176, 93] width 90 height 30
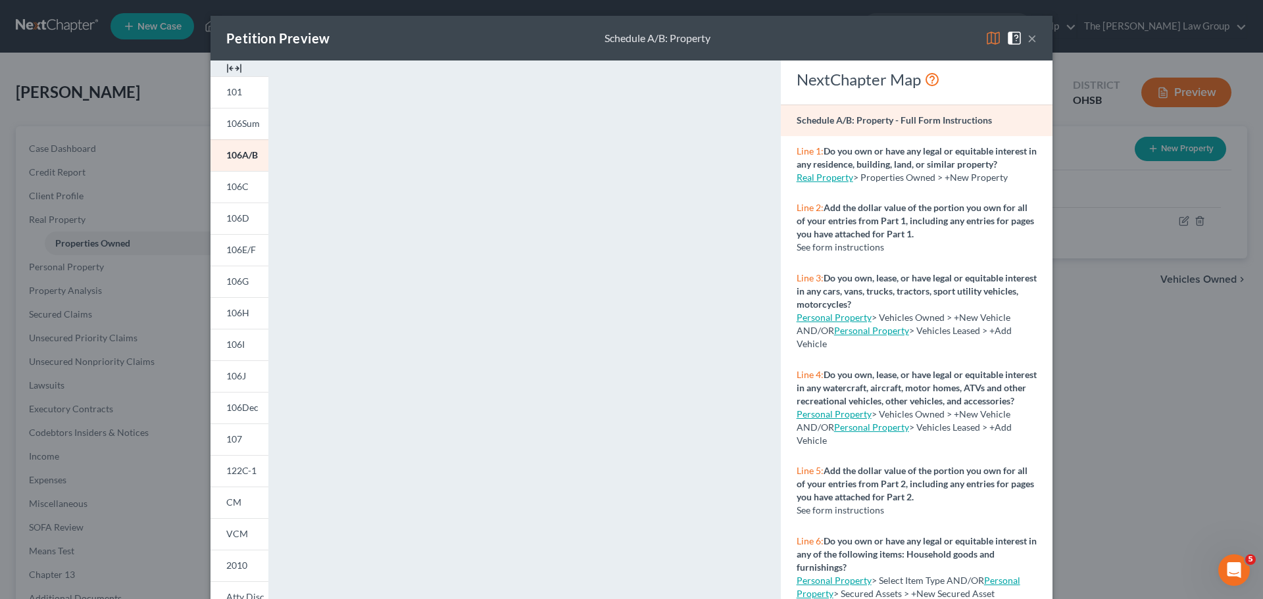
click at [1027, 38] on button "×" at bounding box center [1031, 38] width 9 height 16
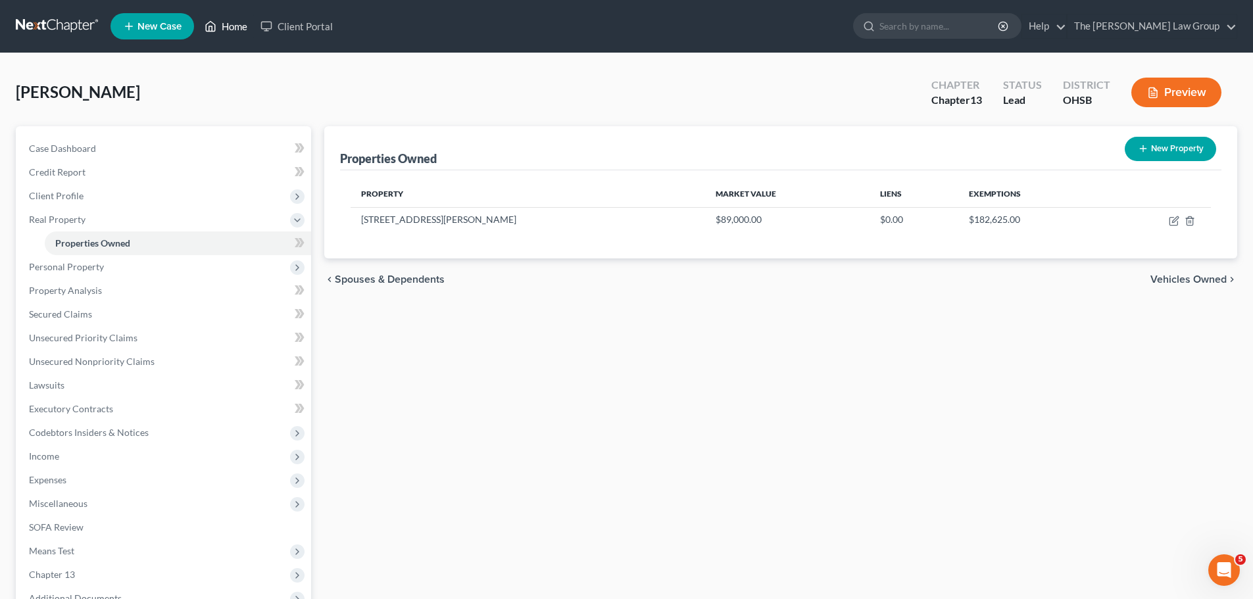
click at [227, 27] on link "Home" at bounding box center [226, 26] width 56 height 24
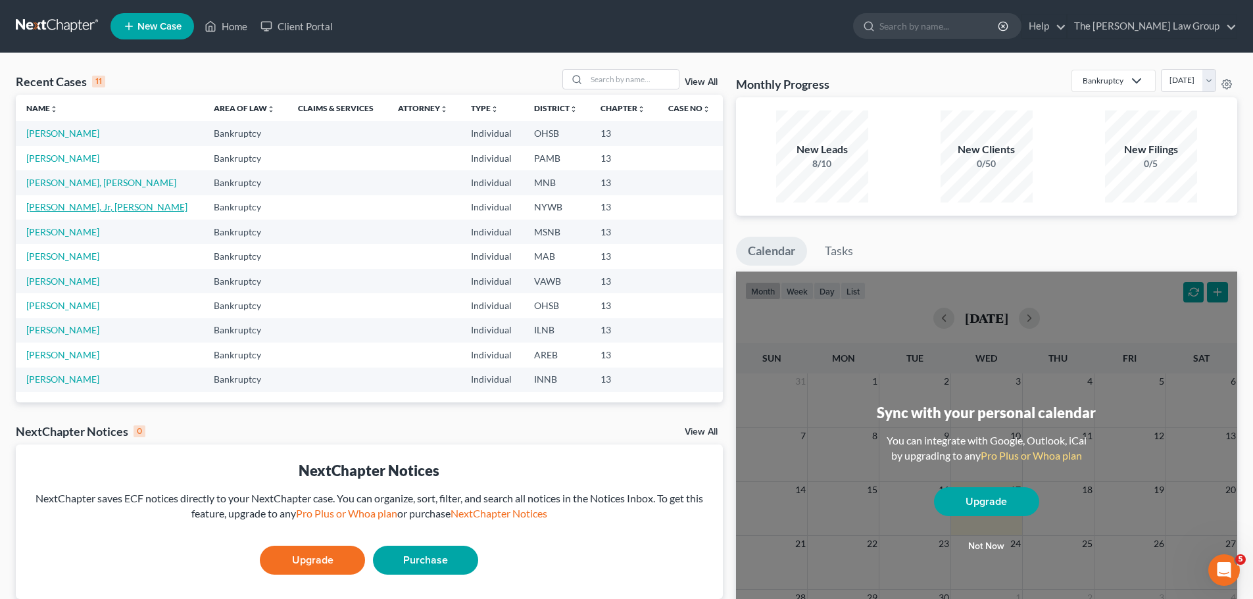
click at [78, 208] on link "[PERSON_NAME], Jr, [PERSON_NAME]" at bounding box center [106, 206] width 161 height 11
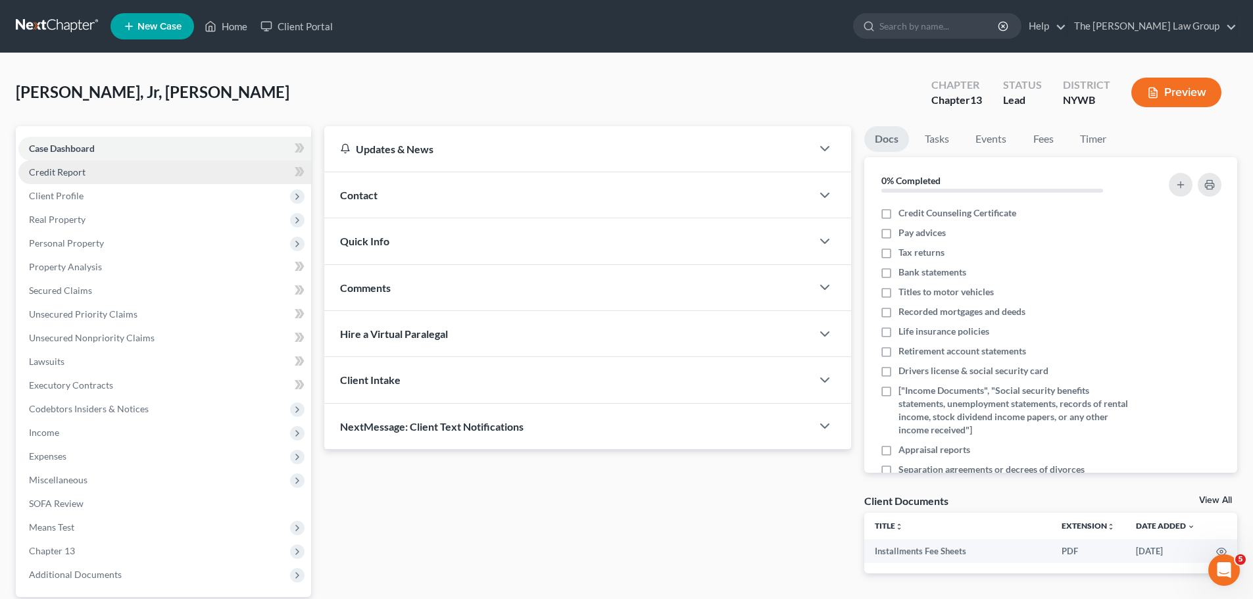
click at [77, 172] on span "Credit Report" at bounding box center [57, 171] width 57 height 11
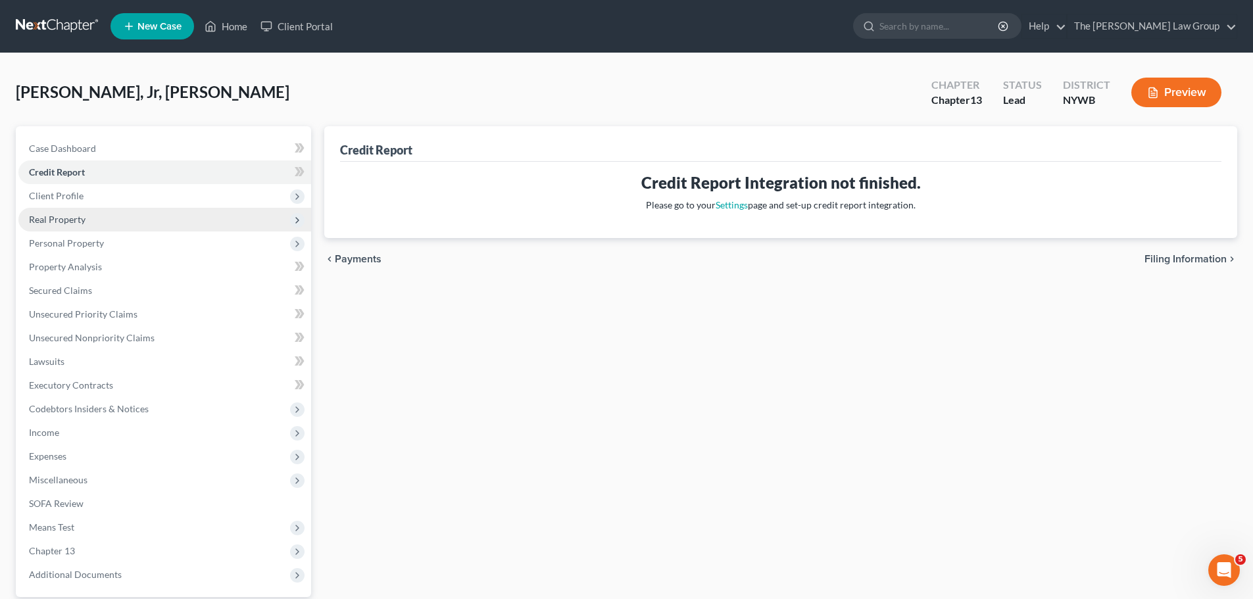
click at [62, 225] on span "Real Property" at bounding box center [164, 220] width 293 height 24
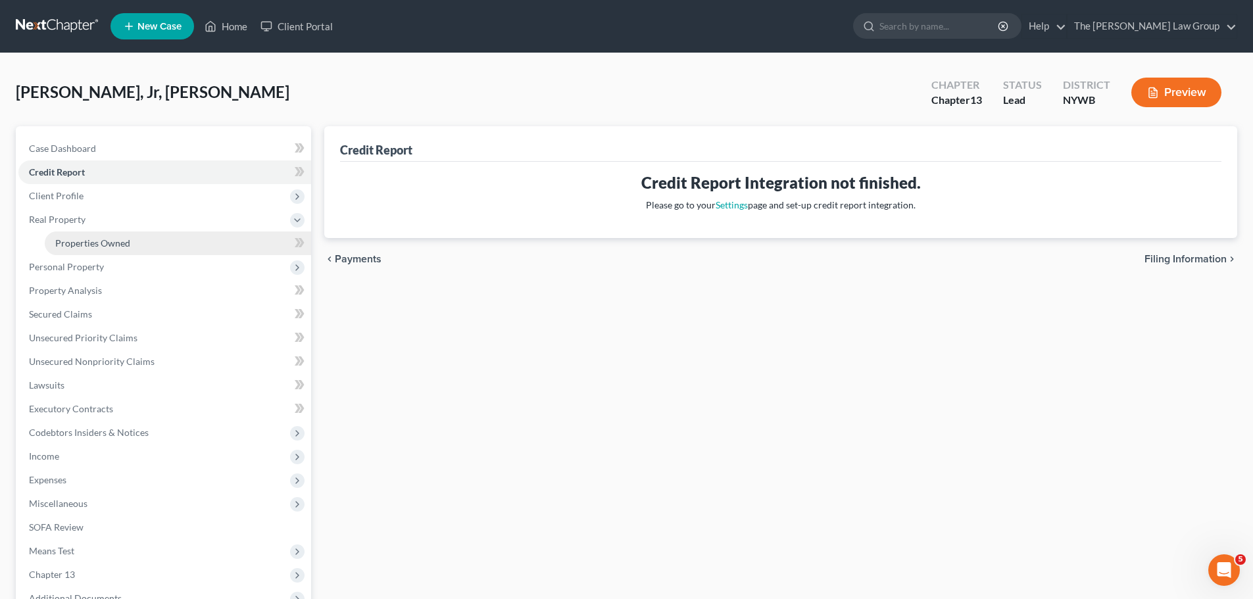
click at [91, 244] on span "Properties Owned" at bounding box center [92, 242] width 75 height 11
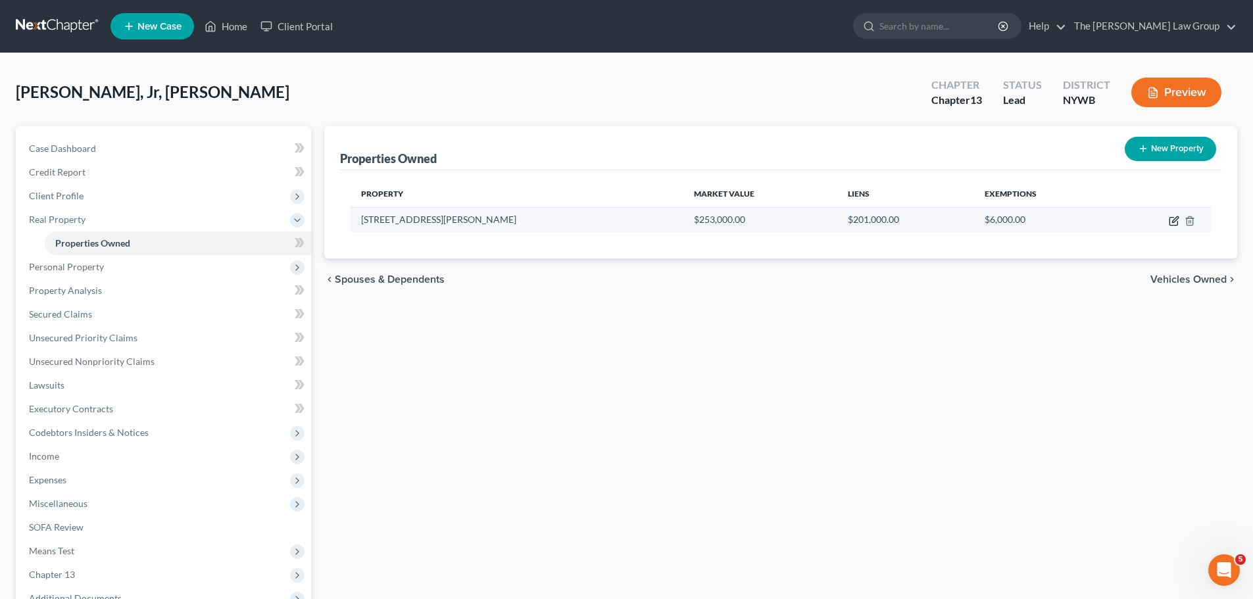
click at [1172, 222] on icon "button" at bounding box center [1175, 219] width 6 height 6
select select "35"
select select "0"
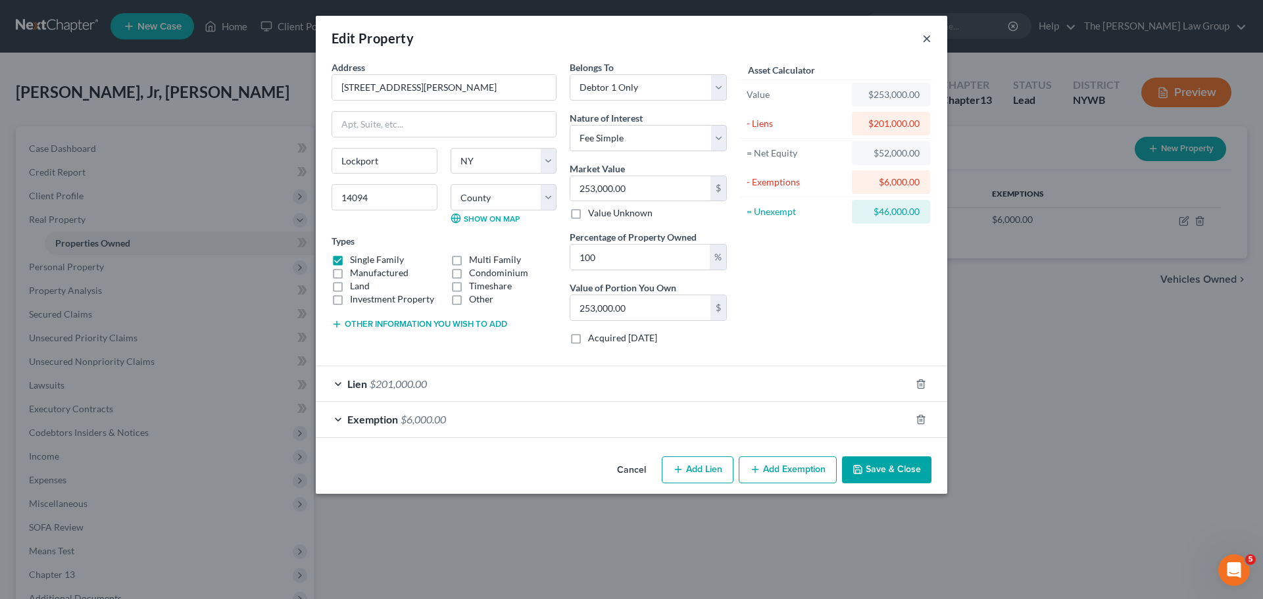
click at [929, 39] on button "×" at bounding box center [926, 38] width 9 height 16
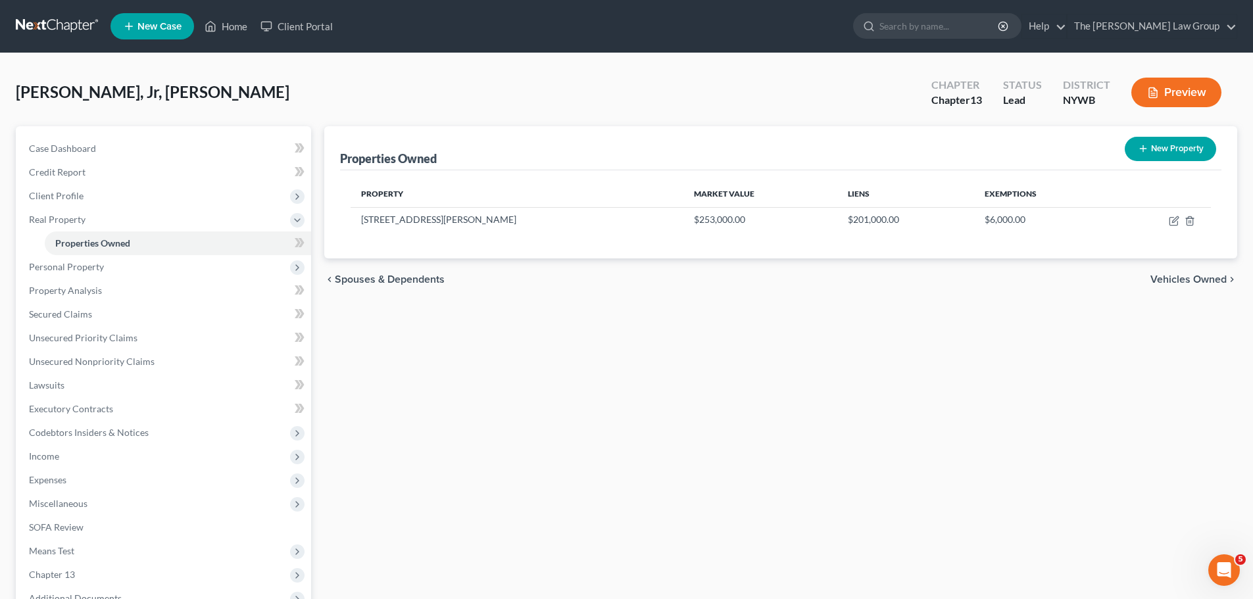
click at [1167, 87] on button "Preview" at bounding box center [1176, 93] width 90 height 30
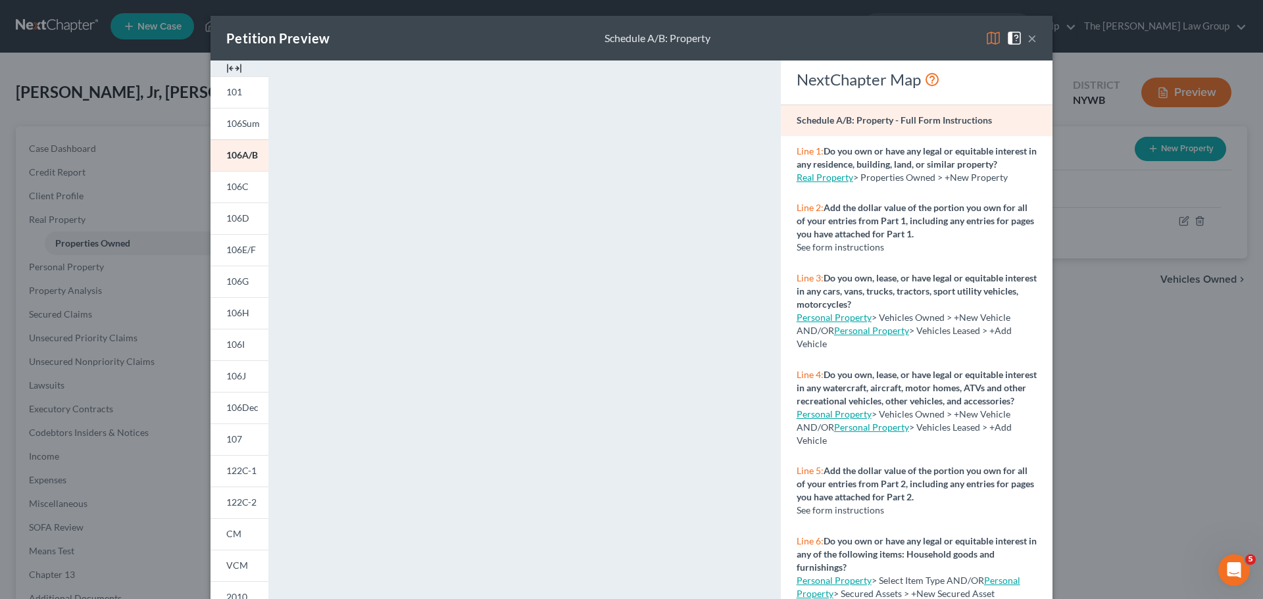
click at [1029, 39] on button "×" at bounding box center [1031, 38] width 9 height 16
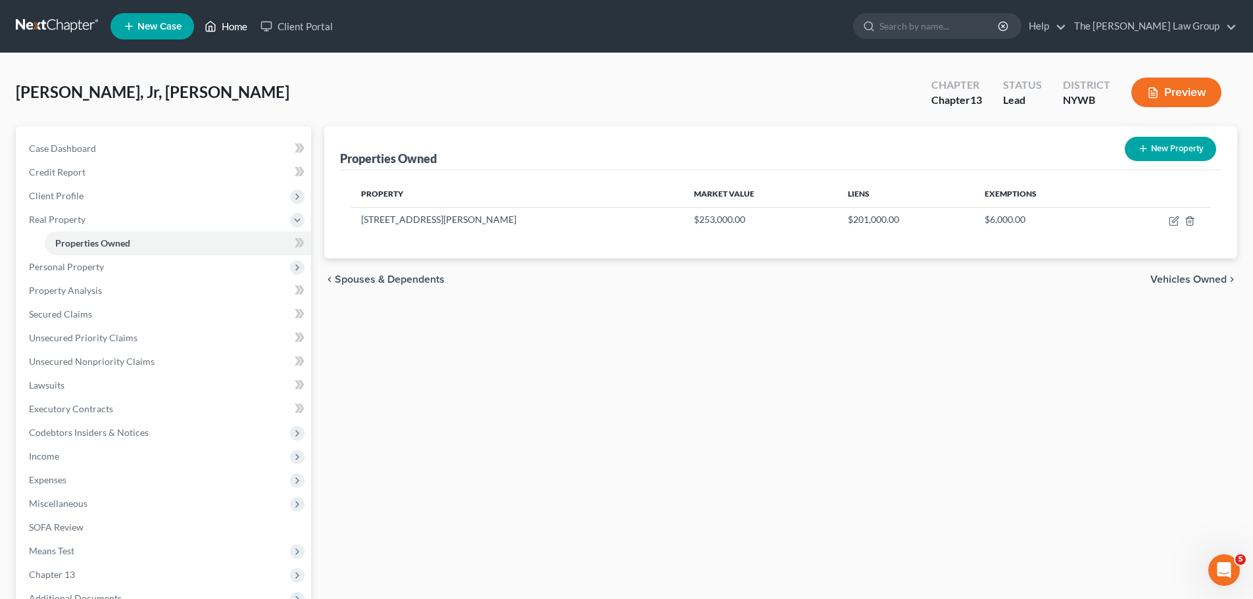
click at [229, 26] on link "Home" at bounding box center [226, 26] width 56 height 24
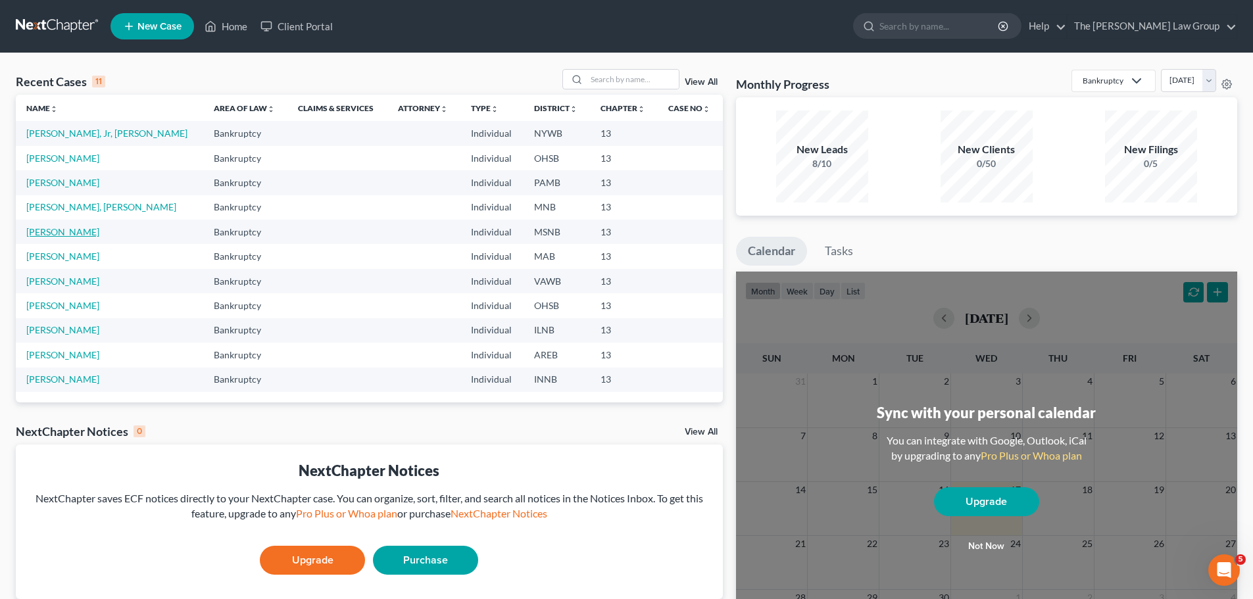
click at [66, 231] on link "[PERSON_NAME]" at bounding box center [62, 231] width 73 height 11
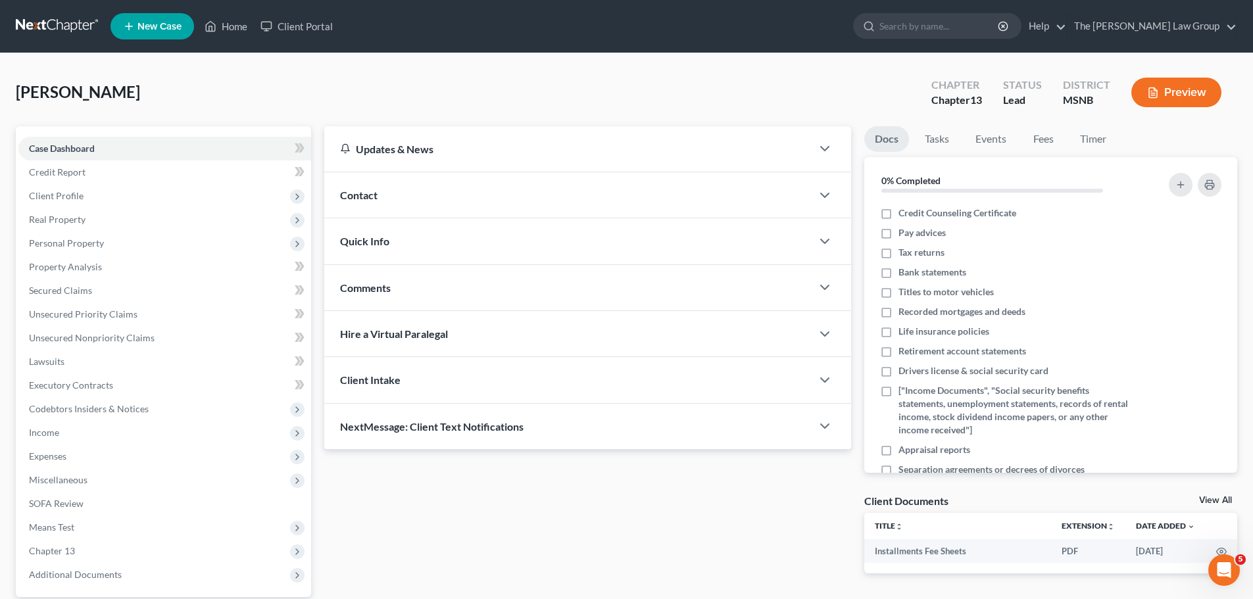
click at [1175, 82] on button "Preview" at bounding box center [1176, 93] width 90 height 30
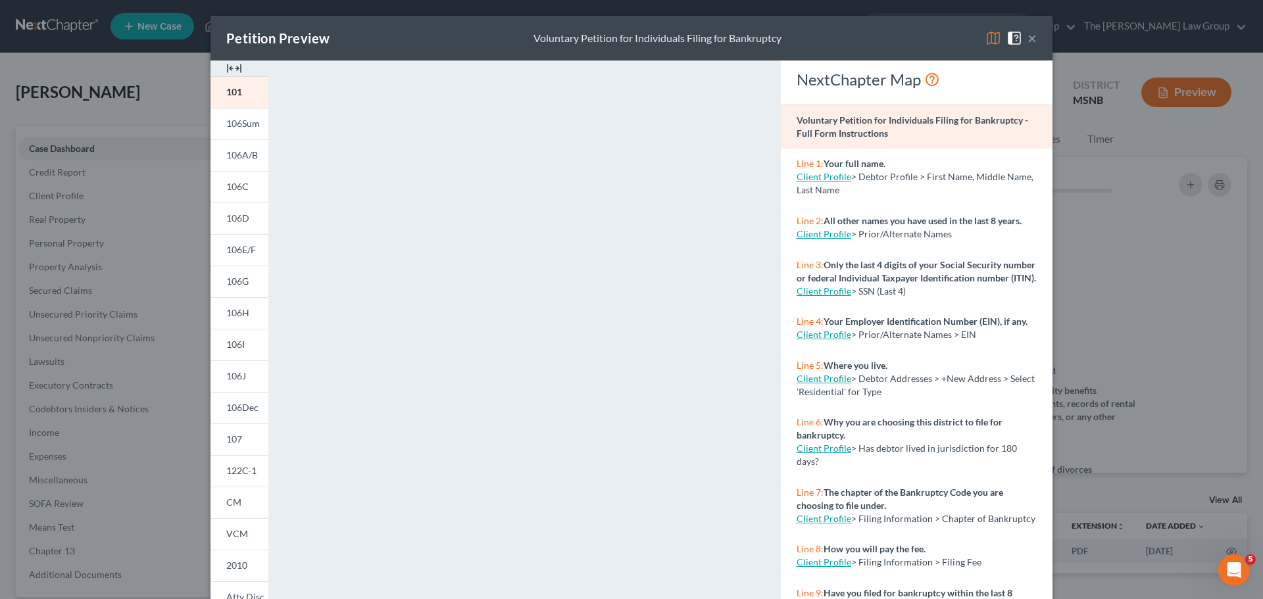
click at [1027, 39] on button "×" at bounding box center [1031, 38] width 9 height 16
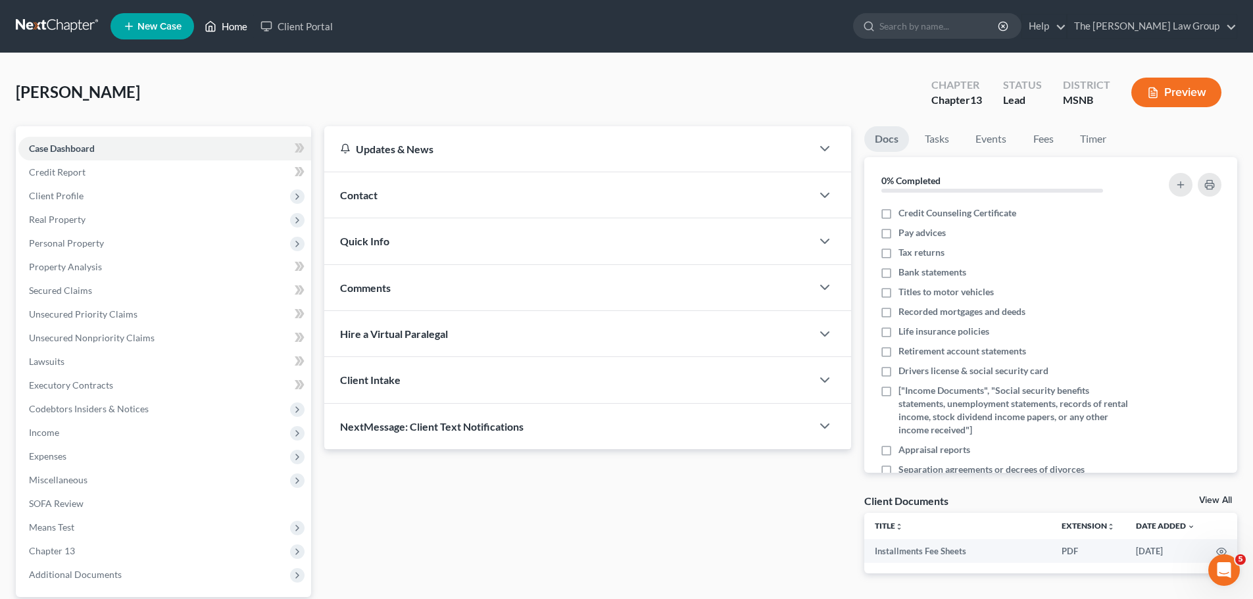
click at [222, 20] on link "Home" at bounding box center [226, 26] width 56 height 24
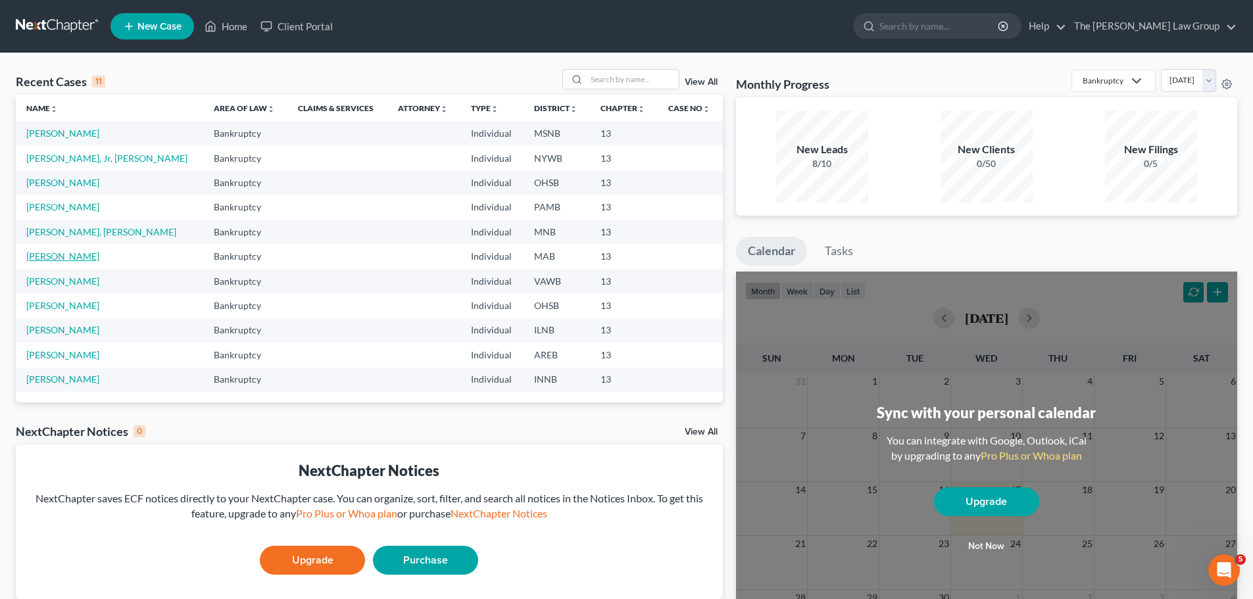
click at [65, 258] on link "[PERSON_NAME]" at bounding box center [62, 256] width 73 height 11
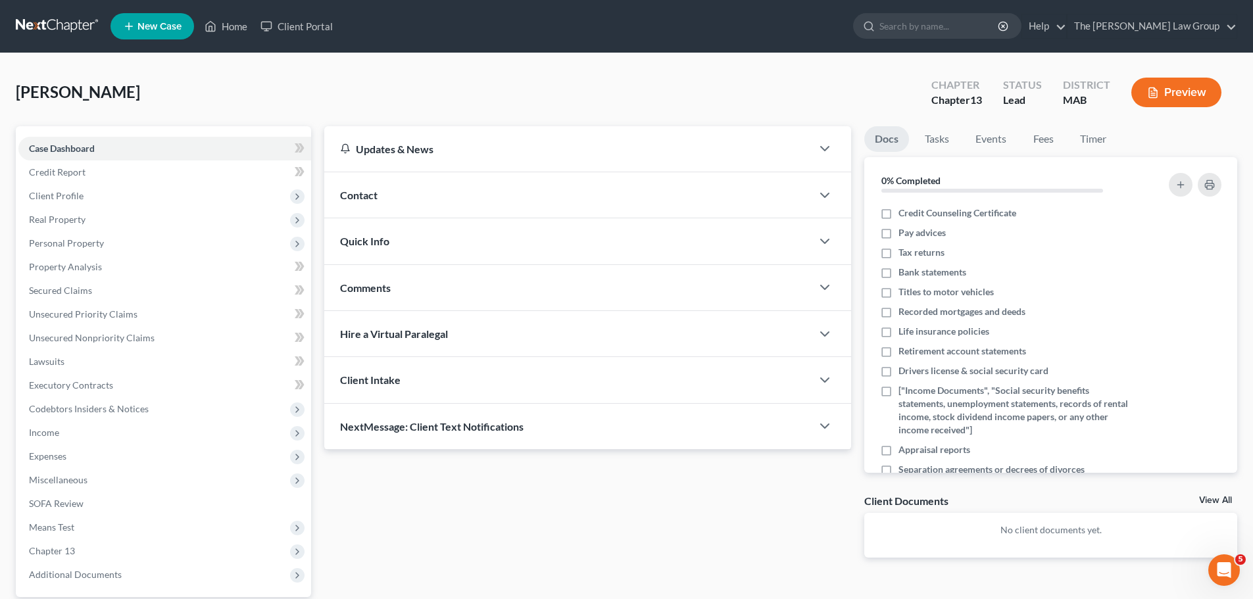
click at [1199, 98] on button "Preview" at bounding box center [1176, 93] width 90 height 30
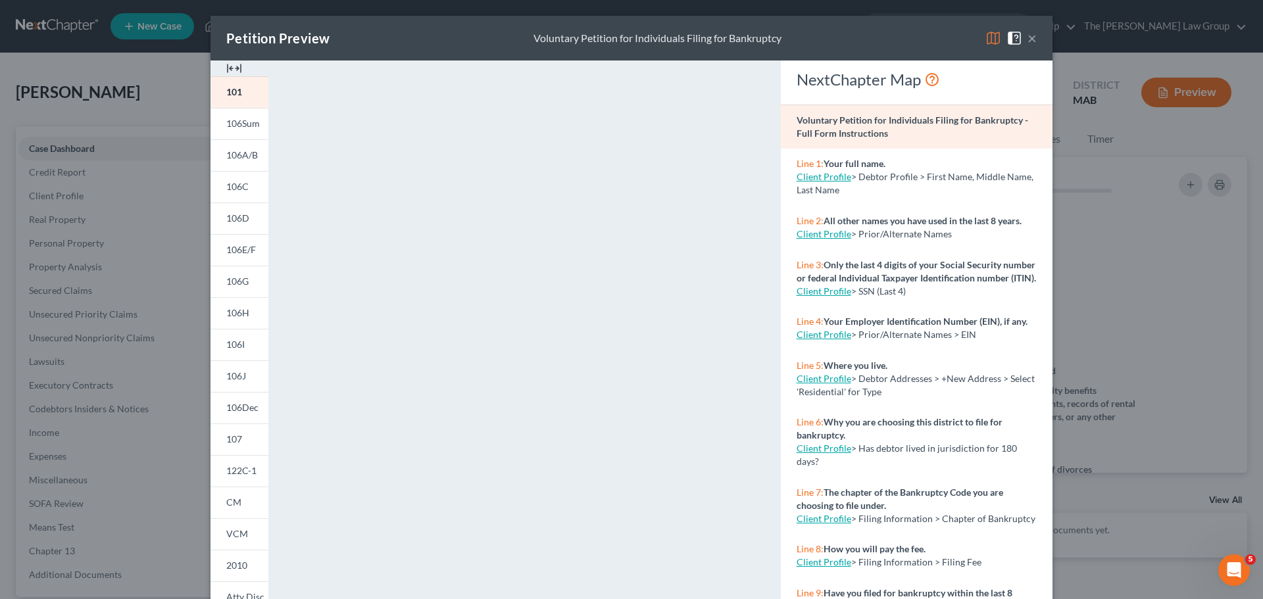
click at [1027, 34] on button "×" at bounding box center [1031, 38] width 9 height 16
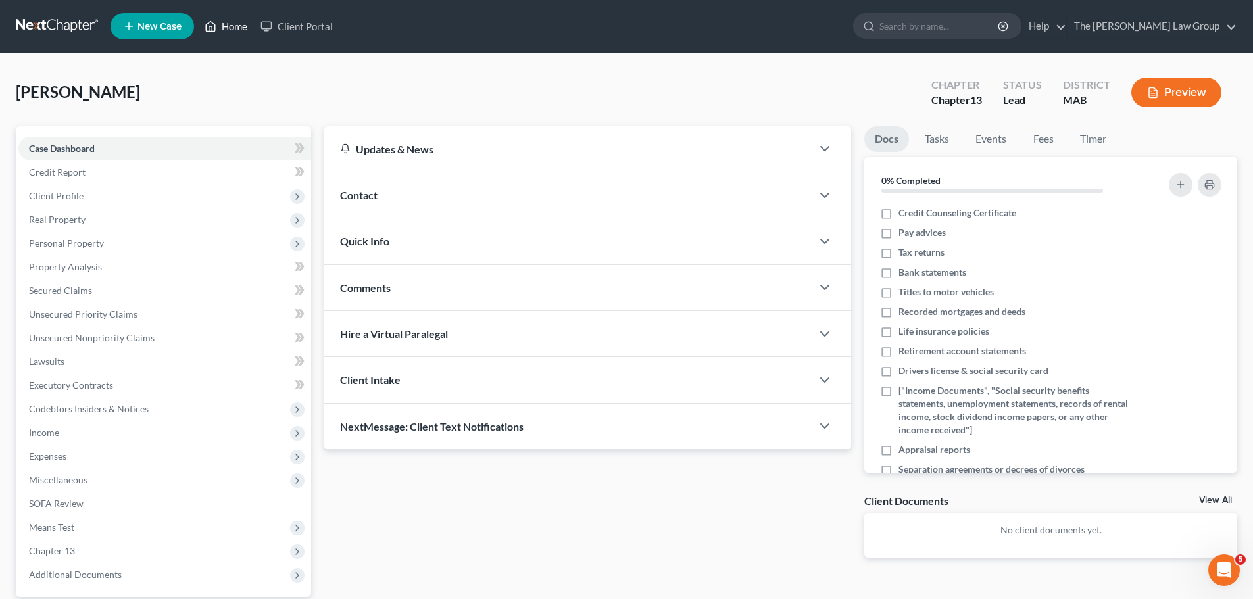
click at [206, 25] on icon at bounding box center [210, 27] width 9 height 10
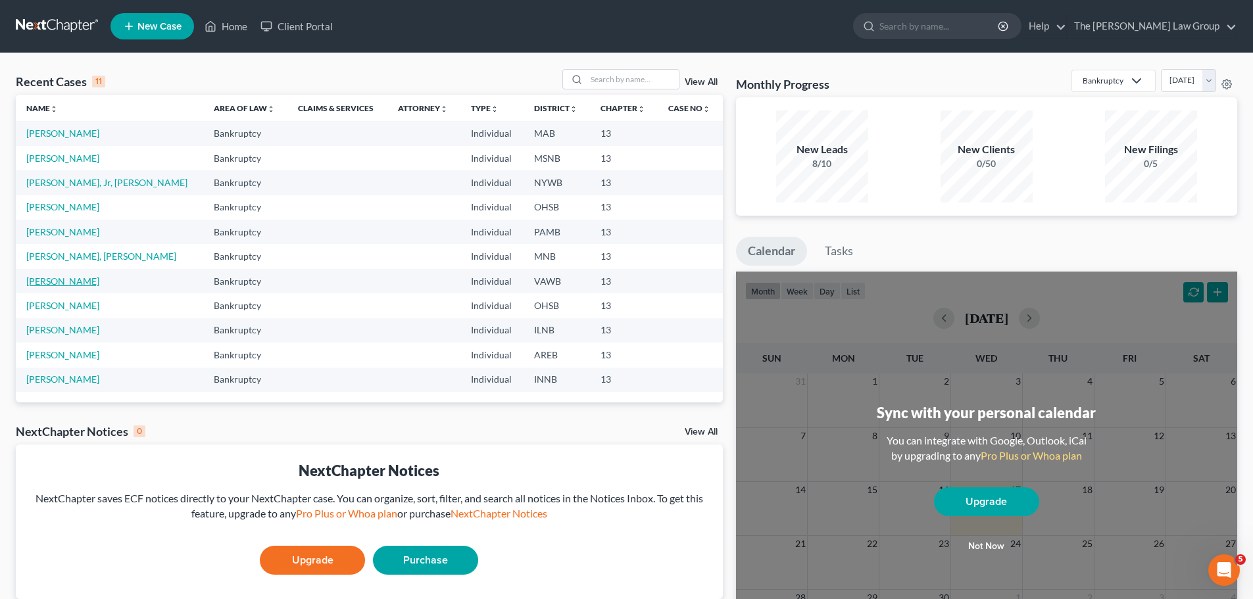
click at [84, 279] on link "[PERSON_NAME]" at bounding box center [62, 281] width 73 height 11
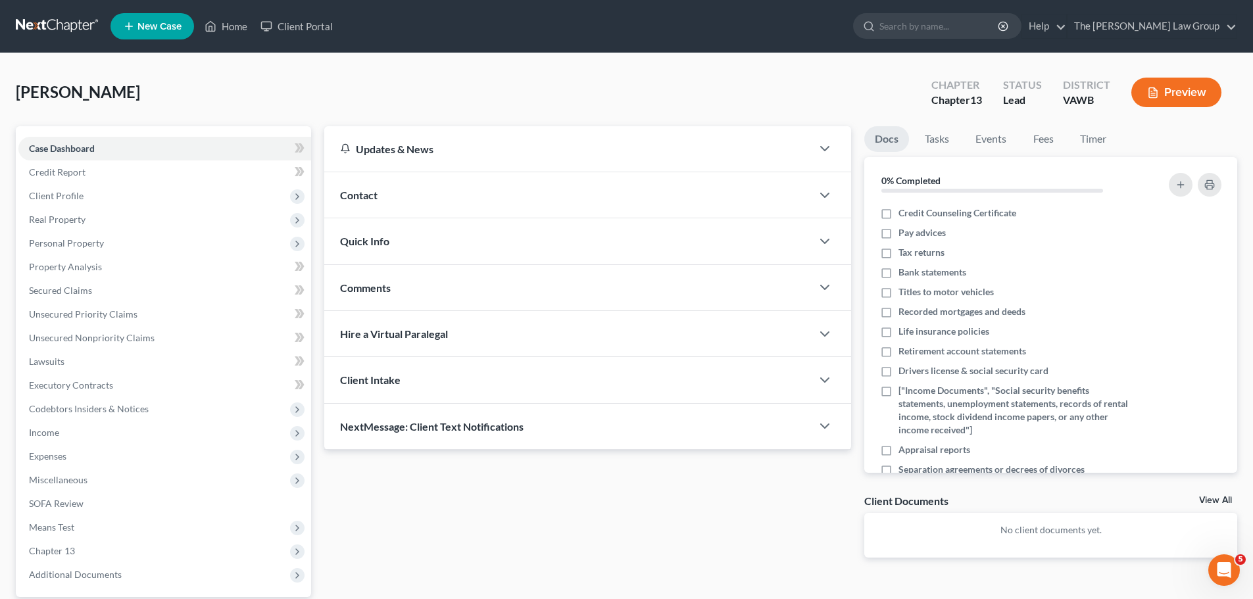
click at [1182, 87] on button "Preview" at bounding box center [1176, 93] width 90 height 30
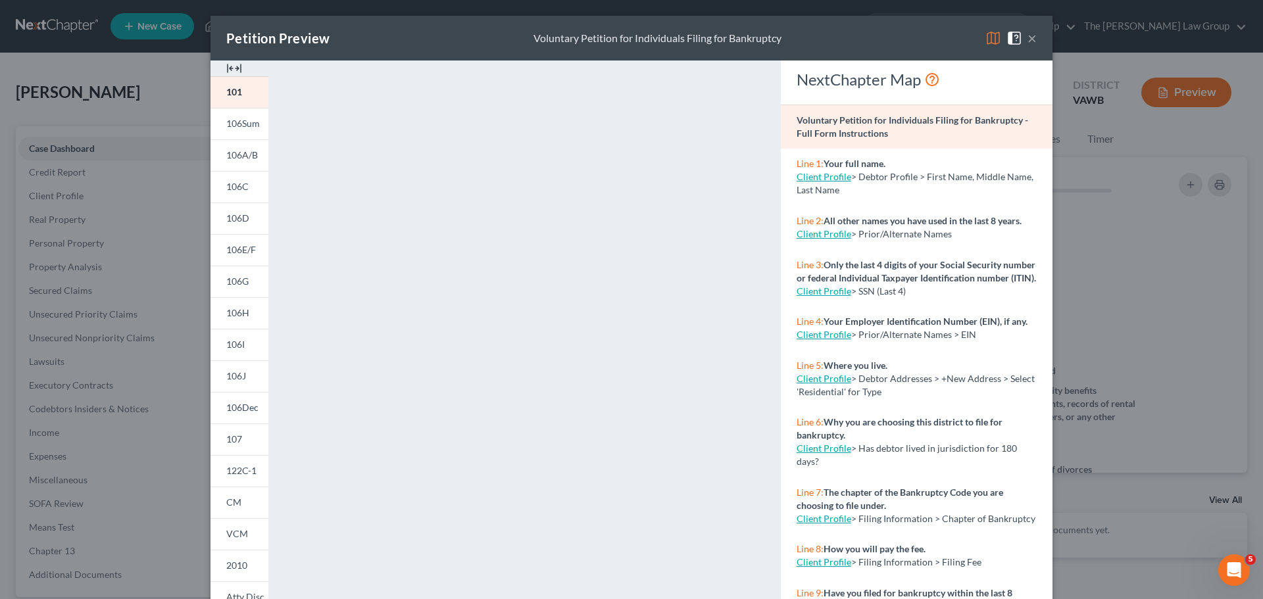
click at [1038, 39] on div "Petition Preview Voluntary Petition for Individuals Filing for Bankruptcy ×" at bounding box center [631, 38] width 842 height 45
click at [1029, 36] on button "×" at bounding box center [1031, 38] width 9 height 16
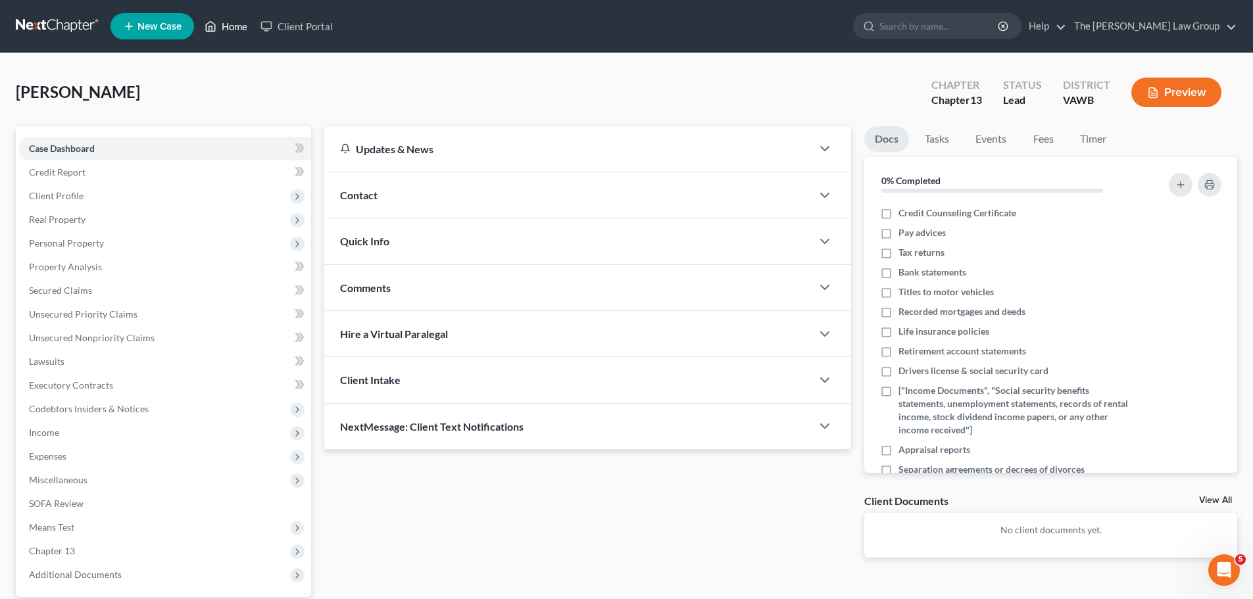
click at [234, 27] on link "Home" at bounding box center [226, 26] width 56 height 24
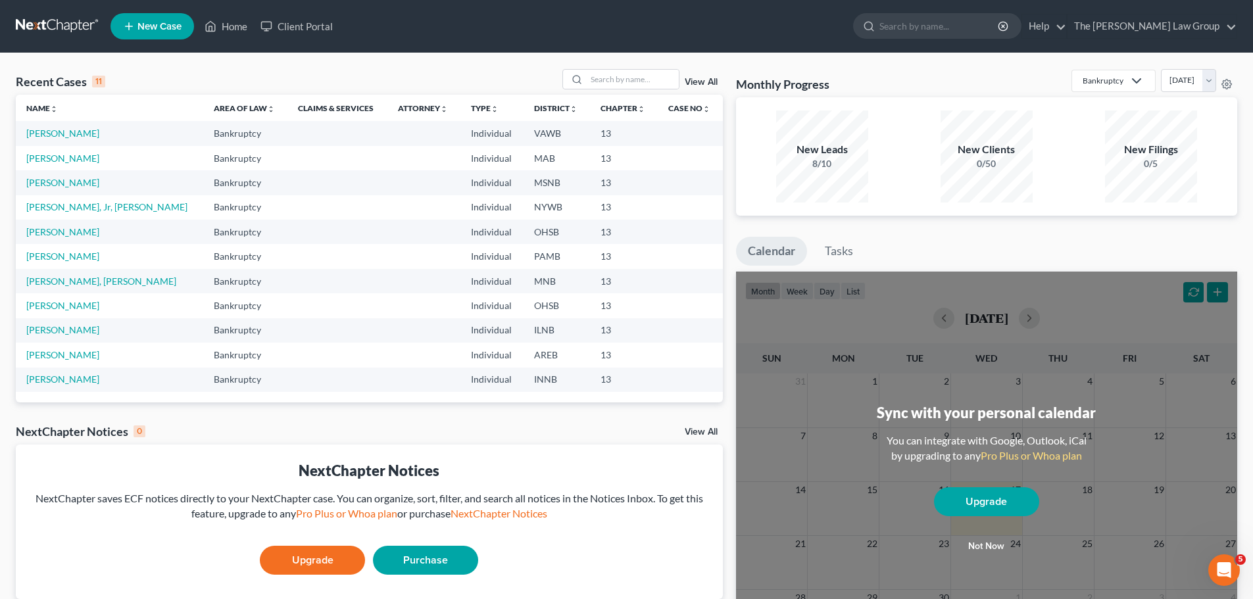
click at [979, 545] on button "Not now" at bounding box center [986, 546] width 105 height 26
